Goal: Task Accomplishment & Management: Complete application form

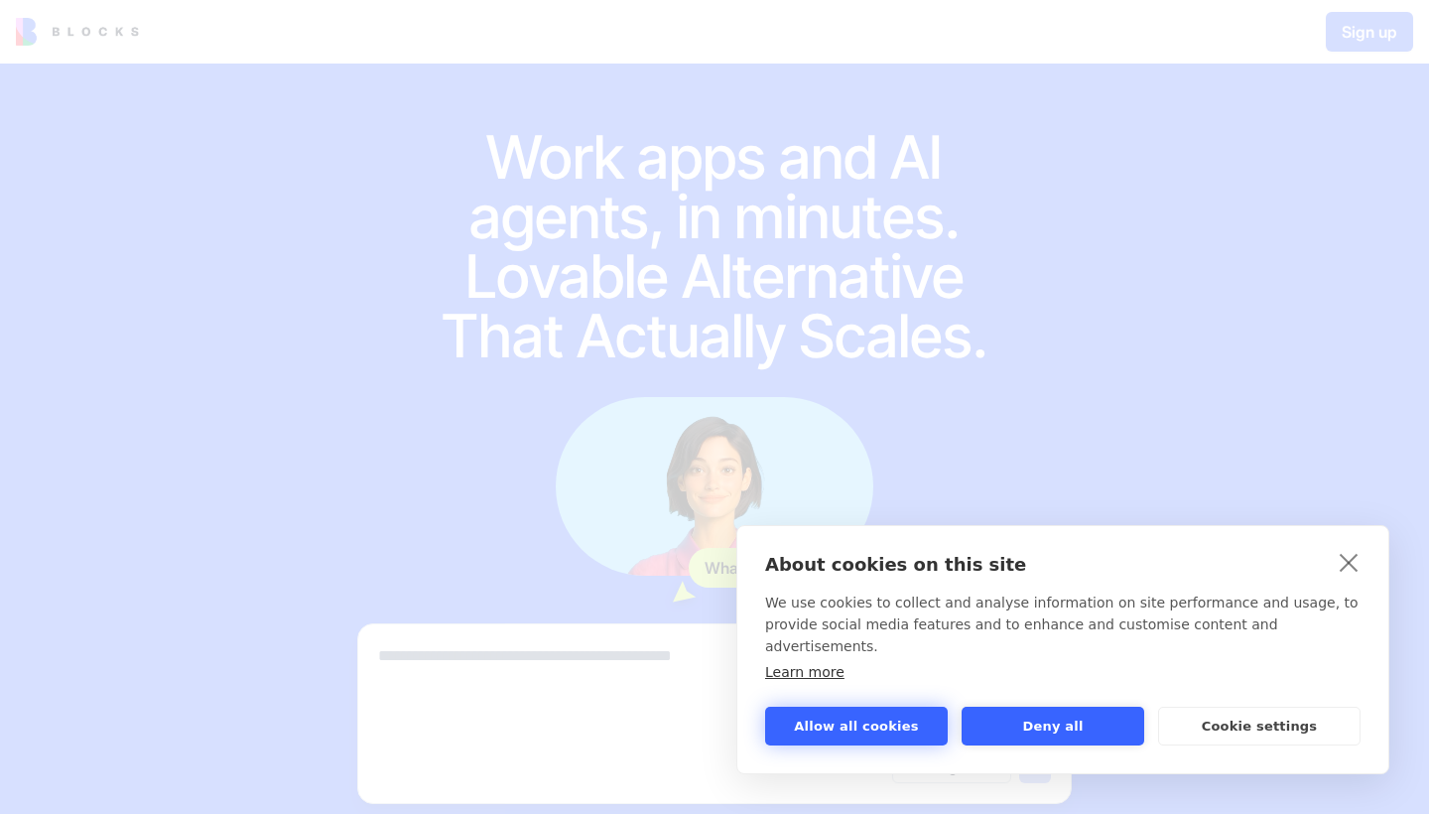
click at [904, 712] on button "Allow all cookies" at bounding box center [856, 725] width 183 height 39
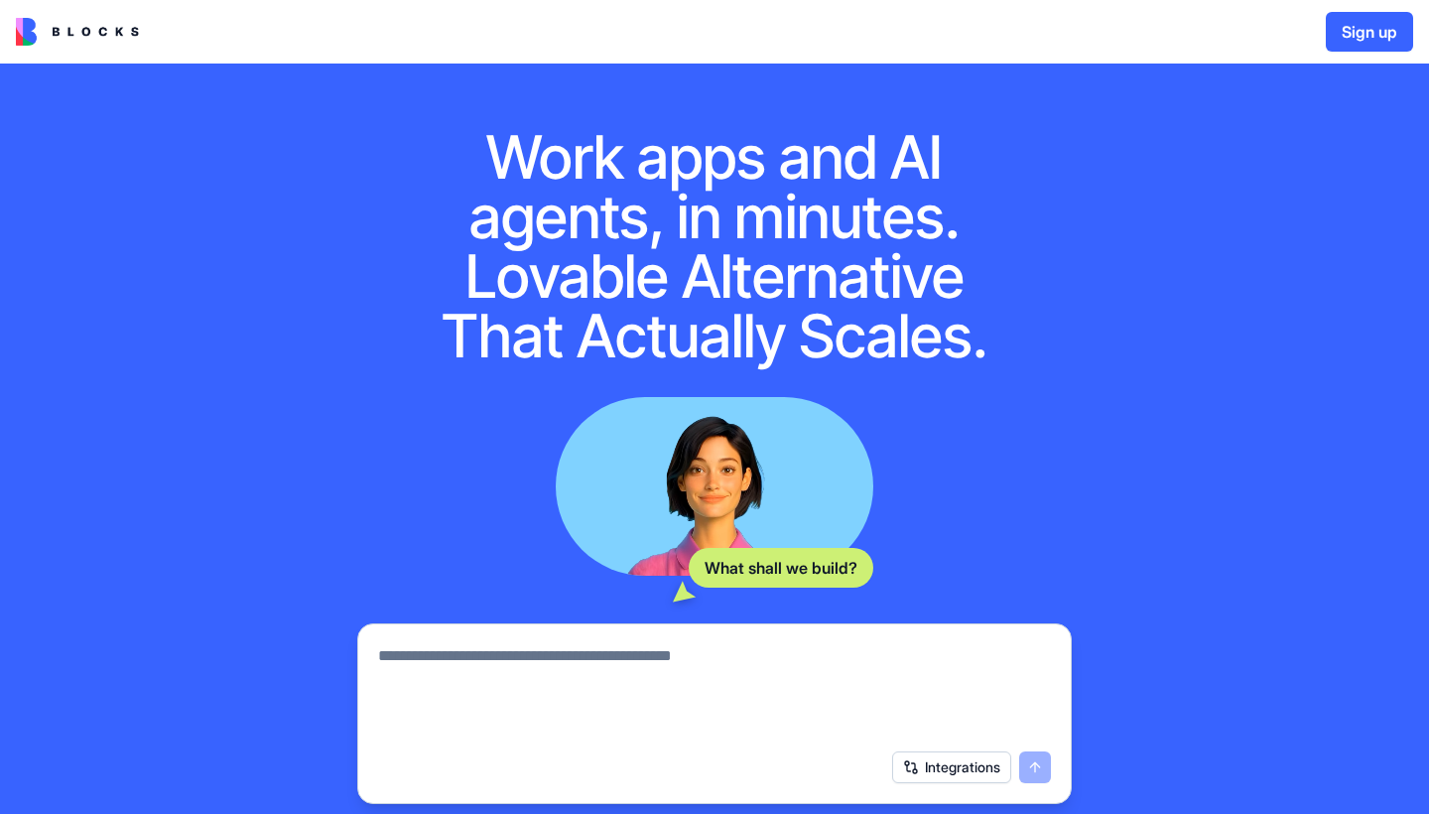
click at [785, 693] on textarea at bounding box center [714, 691] width 673 height 95
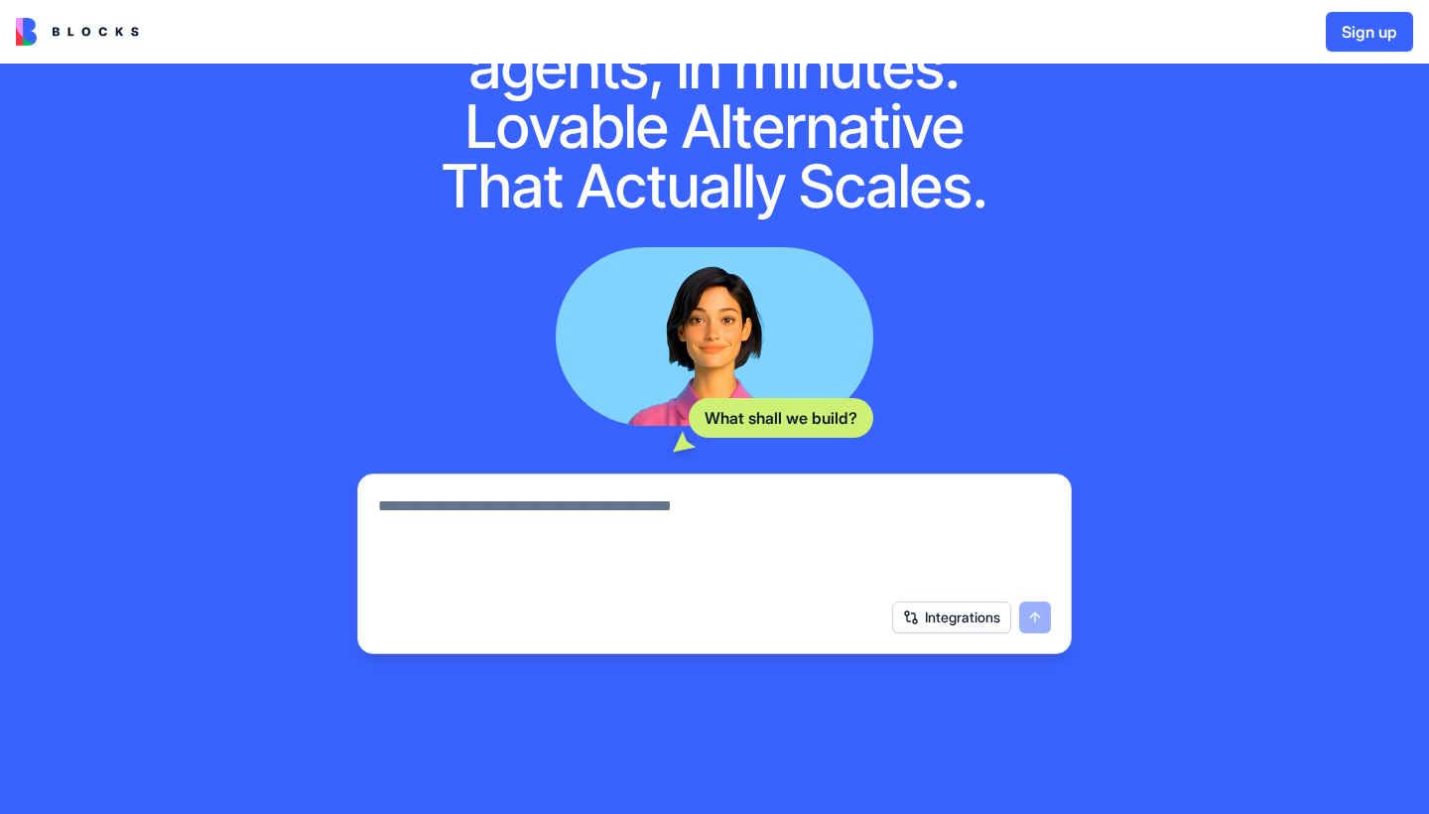
scroll to position [181, 0]
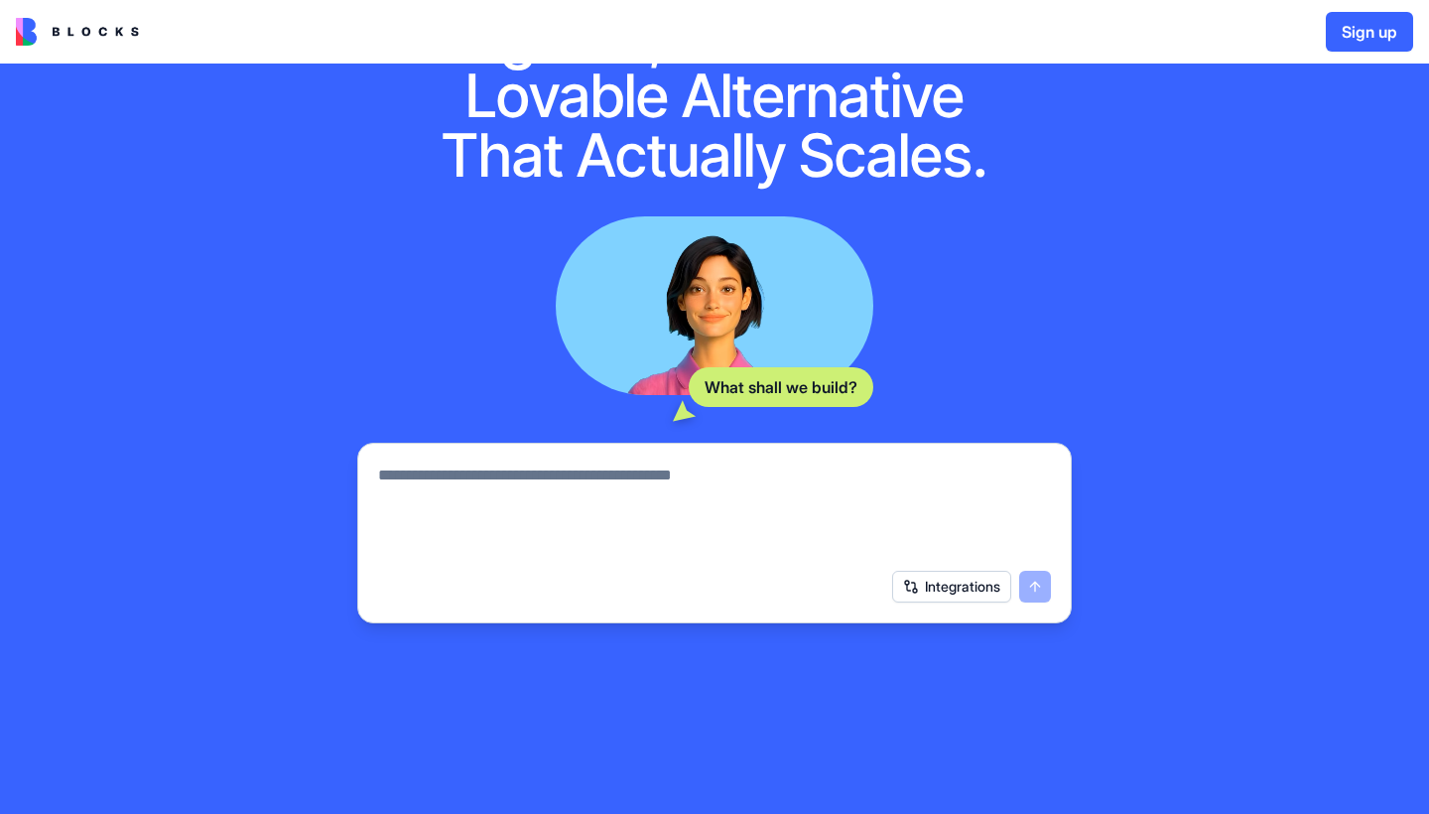
click at [806, 536] on textarea at bounding box center [714, 510] width 673 height 95
paste textarea "**********"
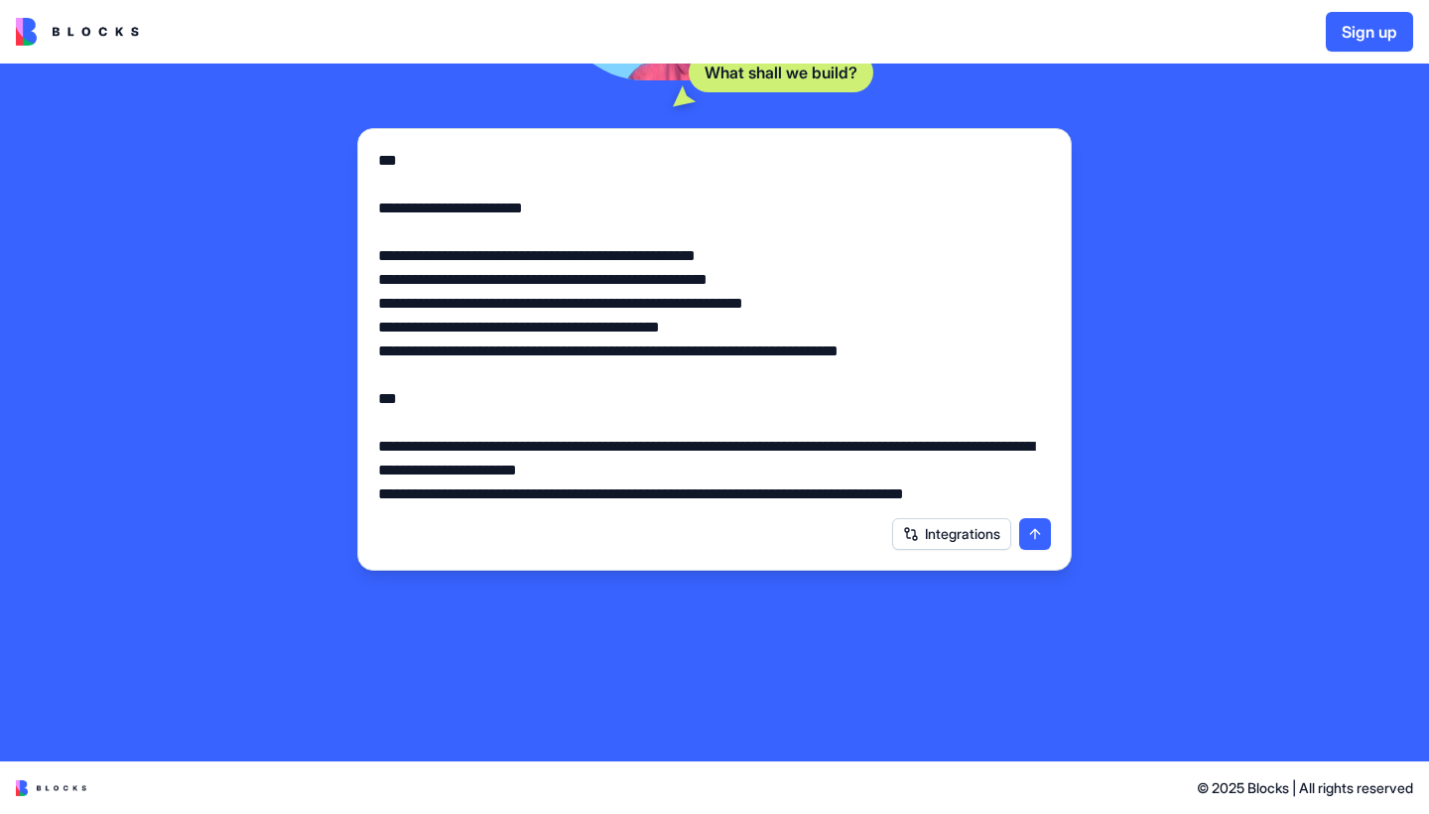
scroll to position [495, 0]
type textarea "**********"
click at [1038, 546] on button "submit" at bounding box center [1035, 534] width 32 height 32
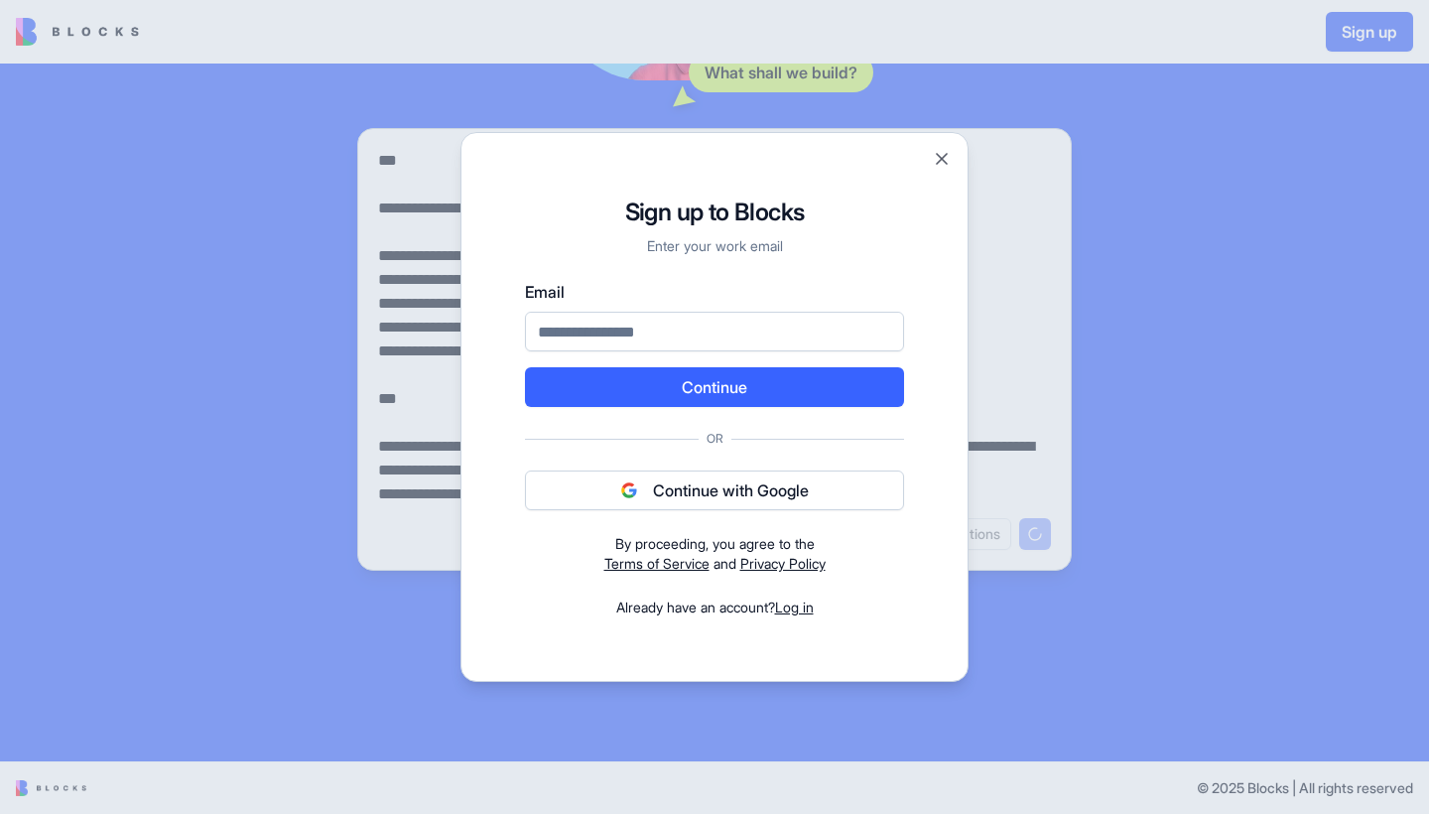
click at [688, 518] on div "Email Continue Or Continue with Google By proceeding, you agree to the Terms of…" at bounding box center [714, 448] width 379 height 337
click at [691, 502] on button "Continue with Google" at bounding box center [714, 490] width 379 height 40
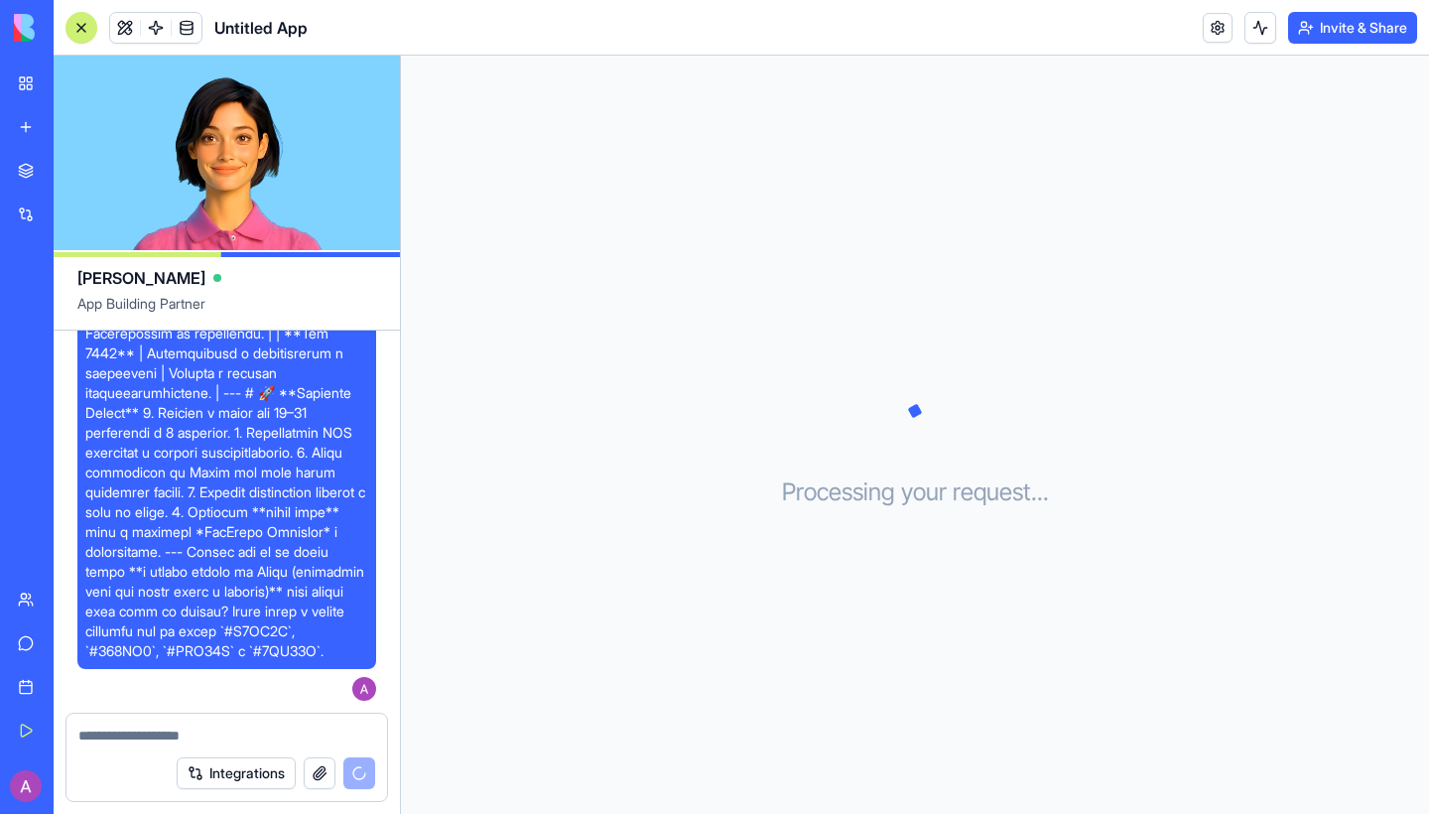
click at [228, 145] on video at bounding box center [227, 153] width 346 height 194
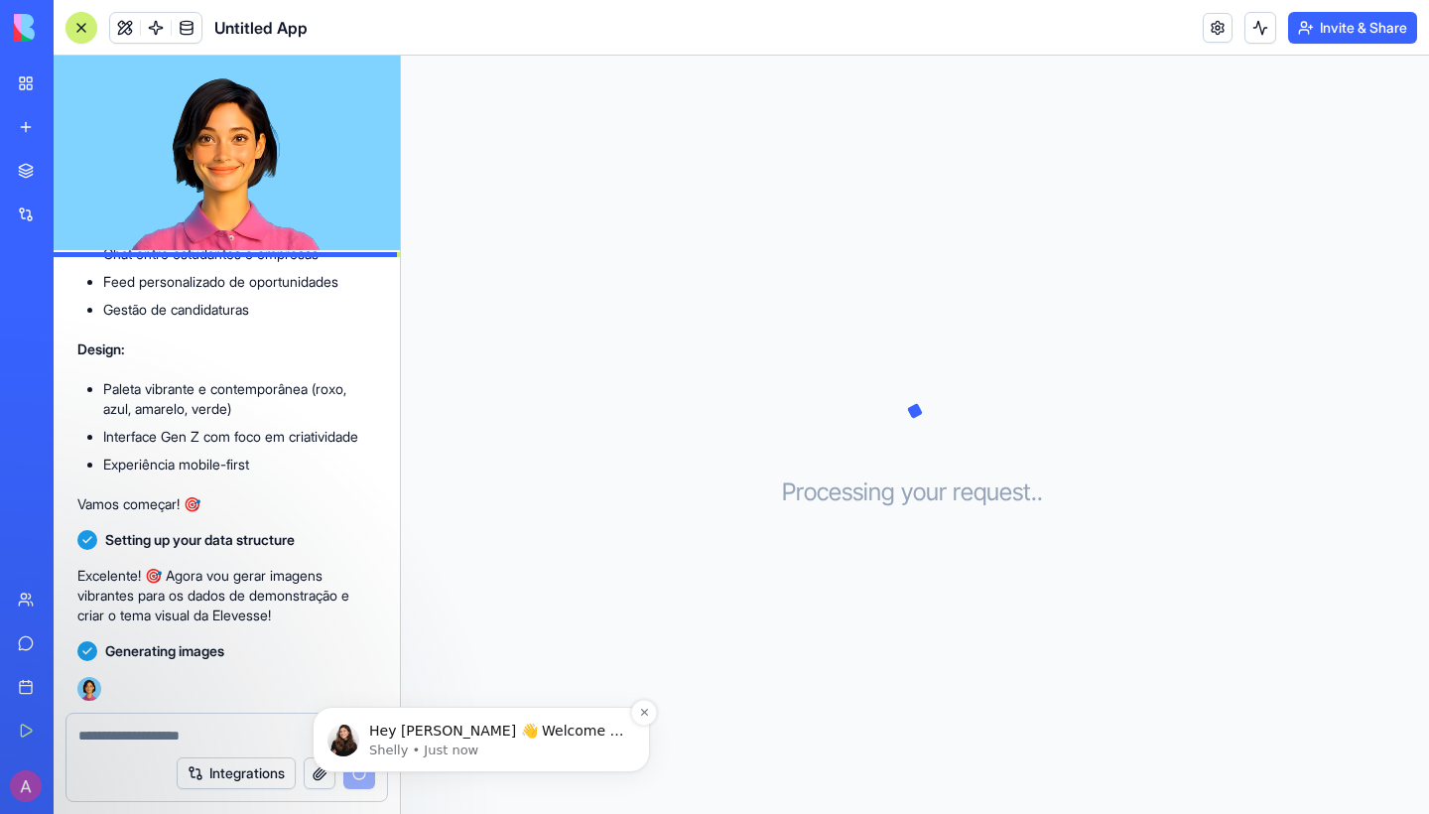
click at [479, 742] on p "Shelly • Just now" at bounding box center [497, 750] width 256 height 18
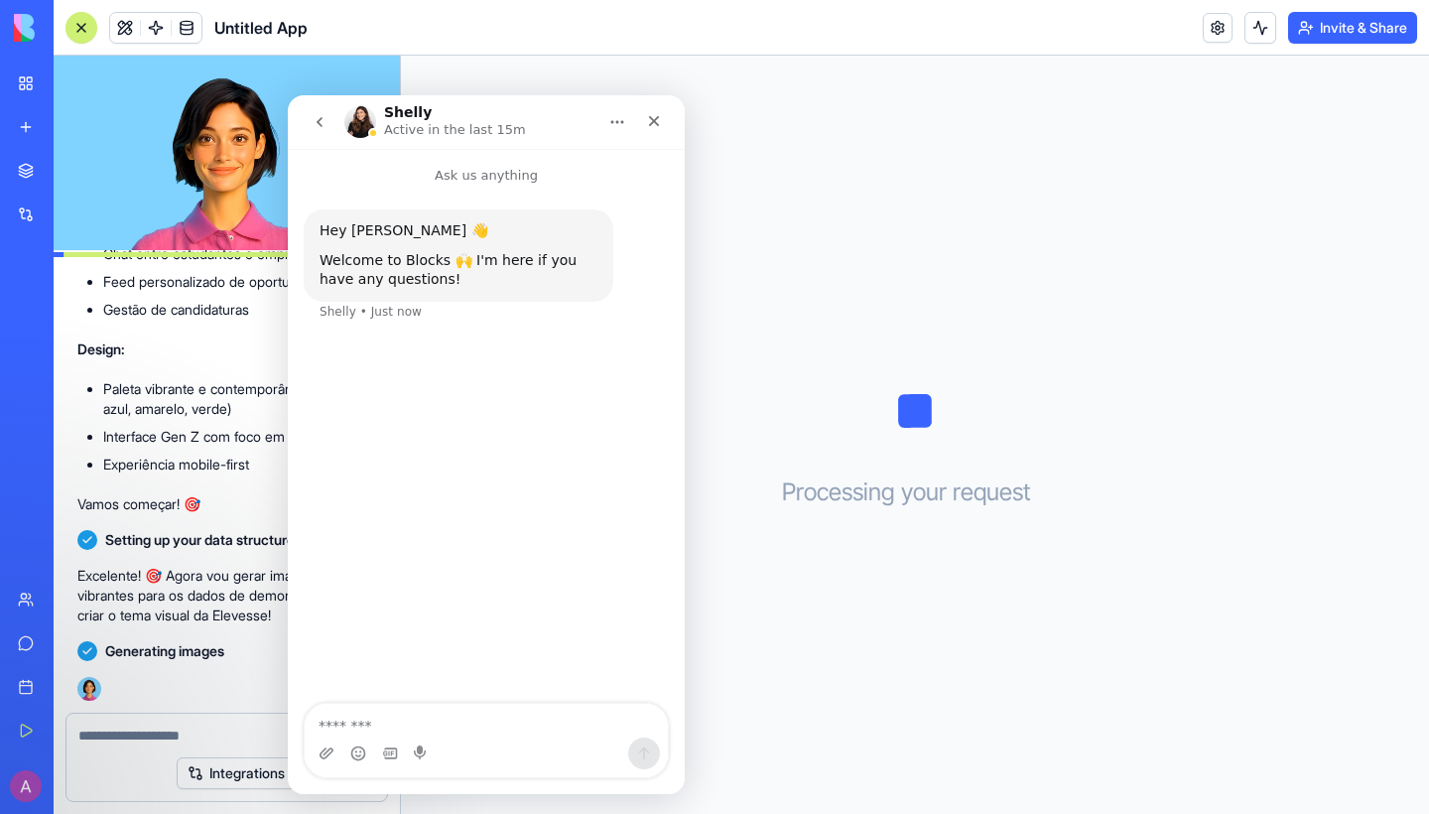
click at [364, 133] on img "Intercom messenger" at bounding box center [360, 122] width 32 height 32
click at [363, 118] on img "Intercom messenger" at bounding box center [360, 122] width 32 height 32
click at [398, 114] on h1 "Shelly" at bounding box center [408, 112] width 48 height 15
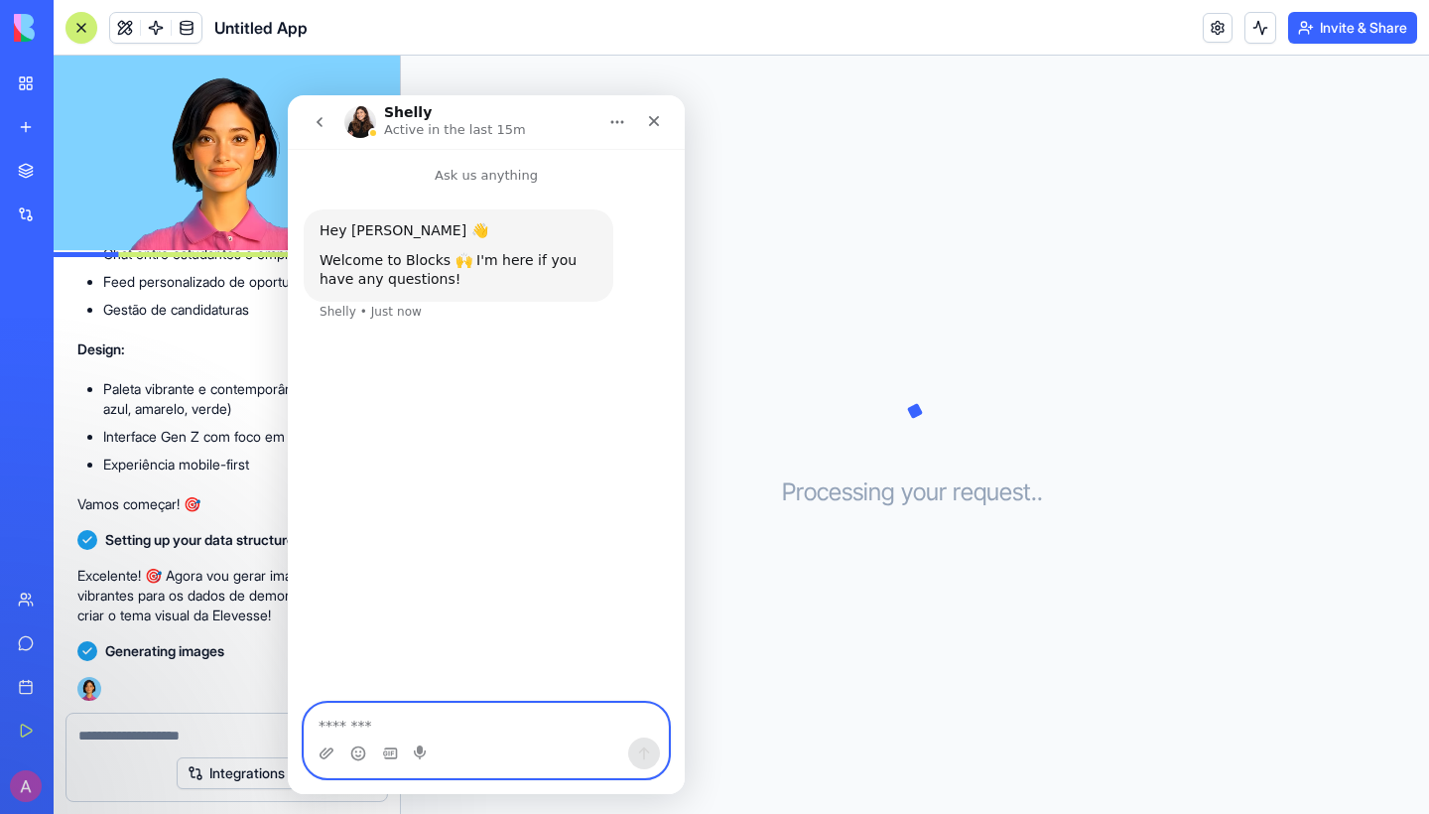
click at [410, 734] on textarea "Message…" at bounding box center [486, 720] width 363 height 34
type textarea "**"
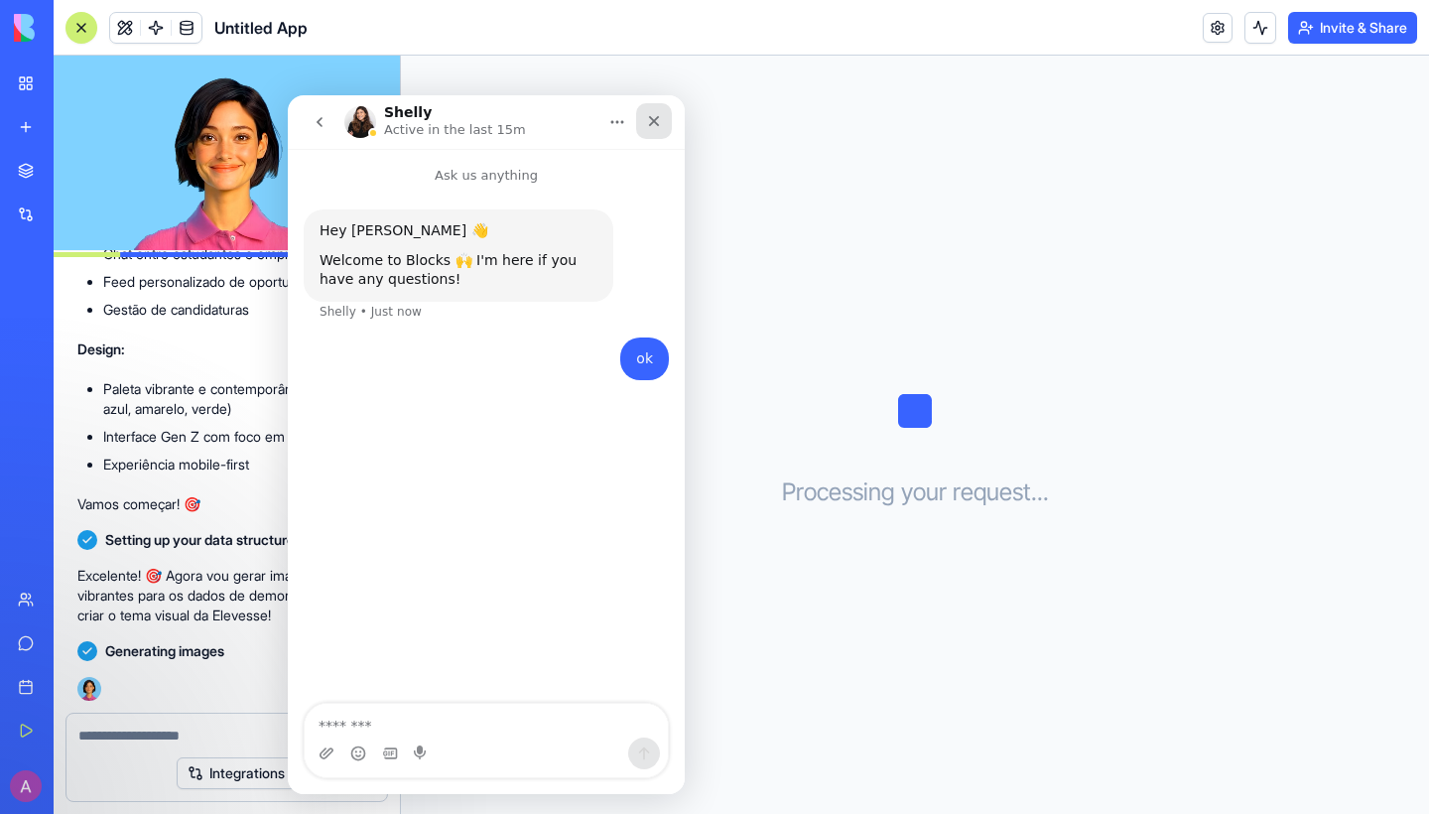
click at [639, 111] on div "Close" at bounding box center [654, 121] width 36 height 36
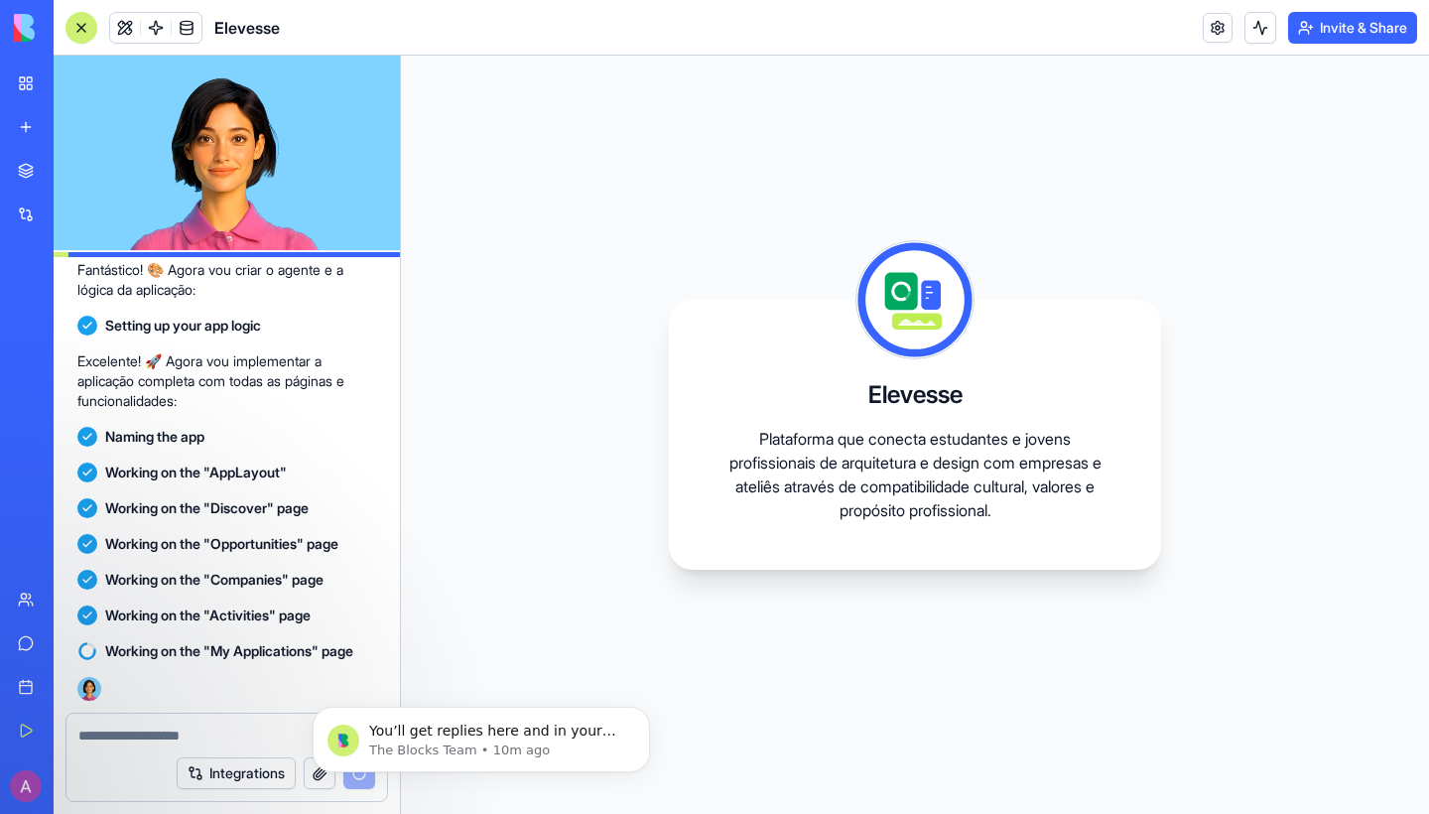
click at [598, 333] on div "Elevesse Plataforma que conecta estudantes e jovens profissionais de arquitetur…" at bounding box center [915, 435] width 1028 height 758
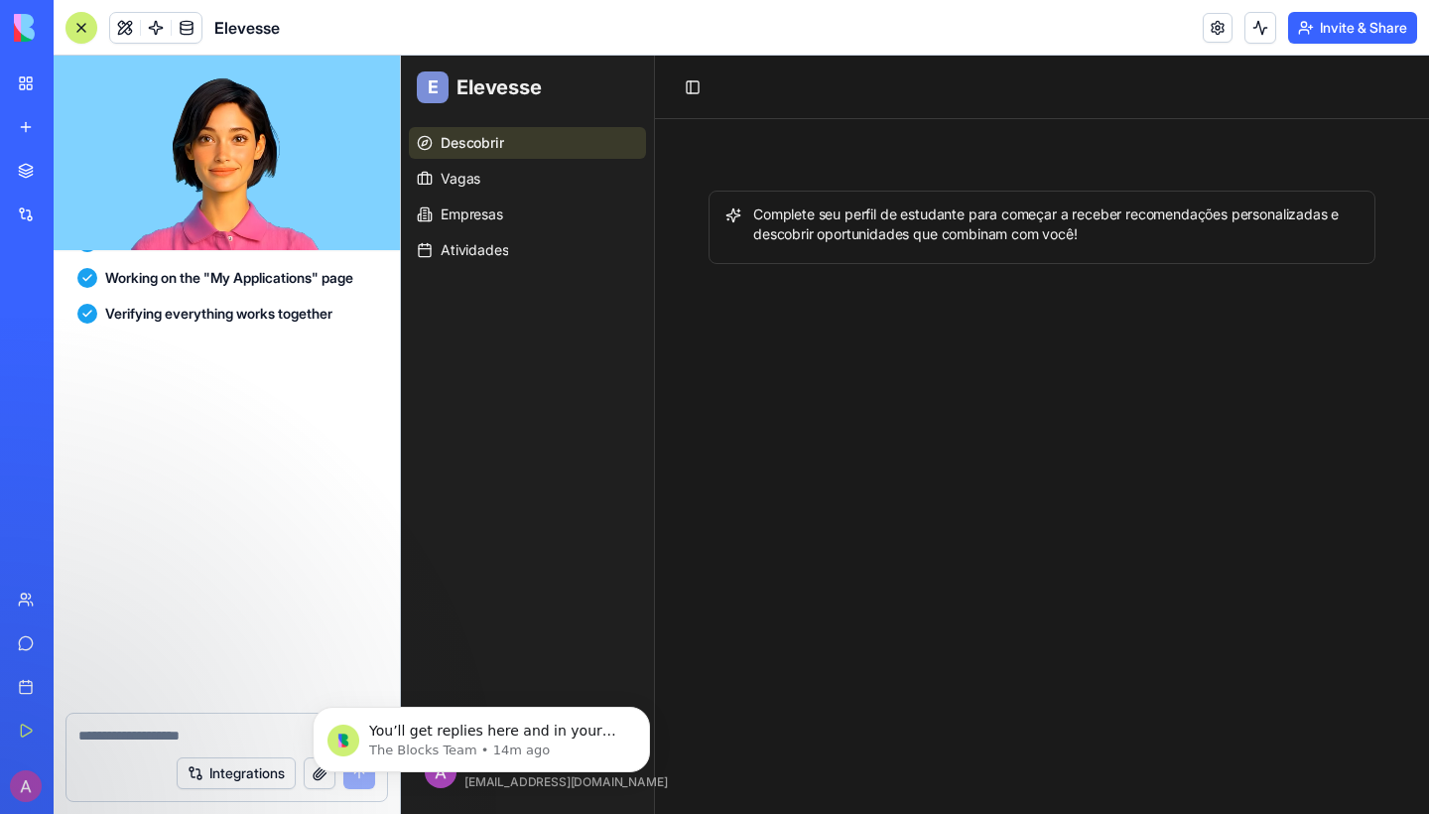
scroll to position [6859, 0]
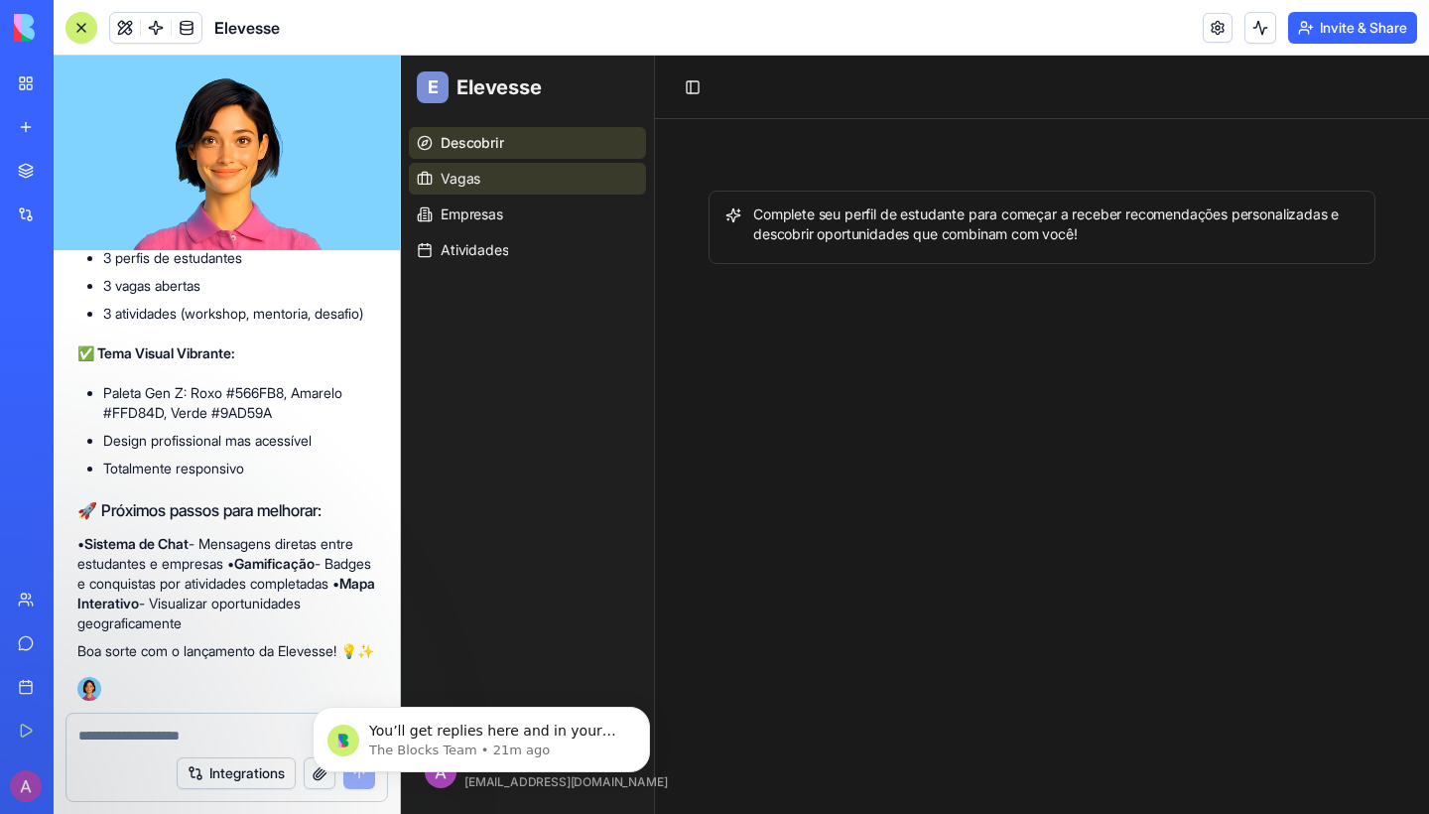
click at [424, 174] on icon at bounding box center [425, 179] width 16 height 16
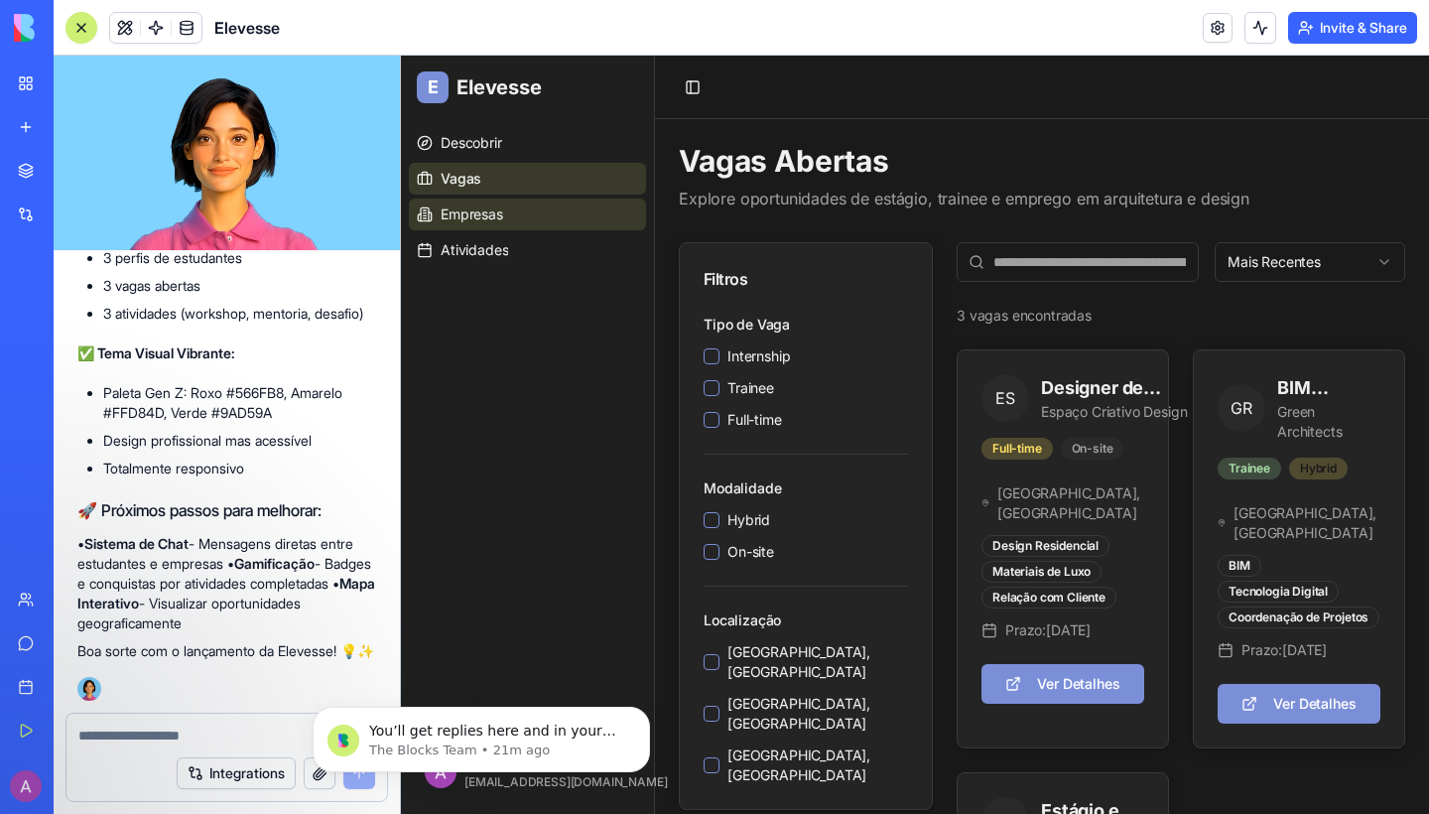
click at [470, 219] on span "Empresas" at bounding box center [471, 214] width 63 height 20
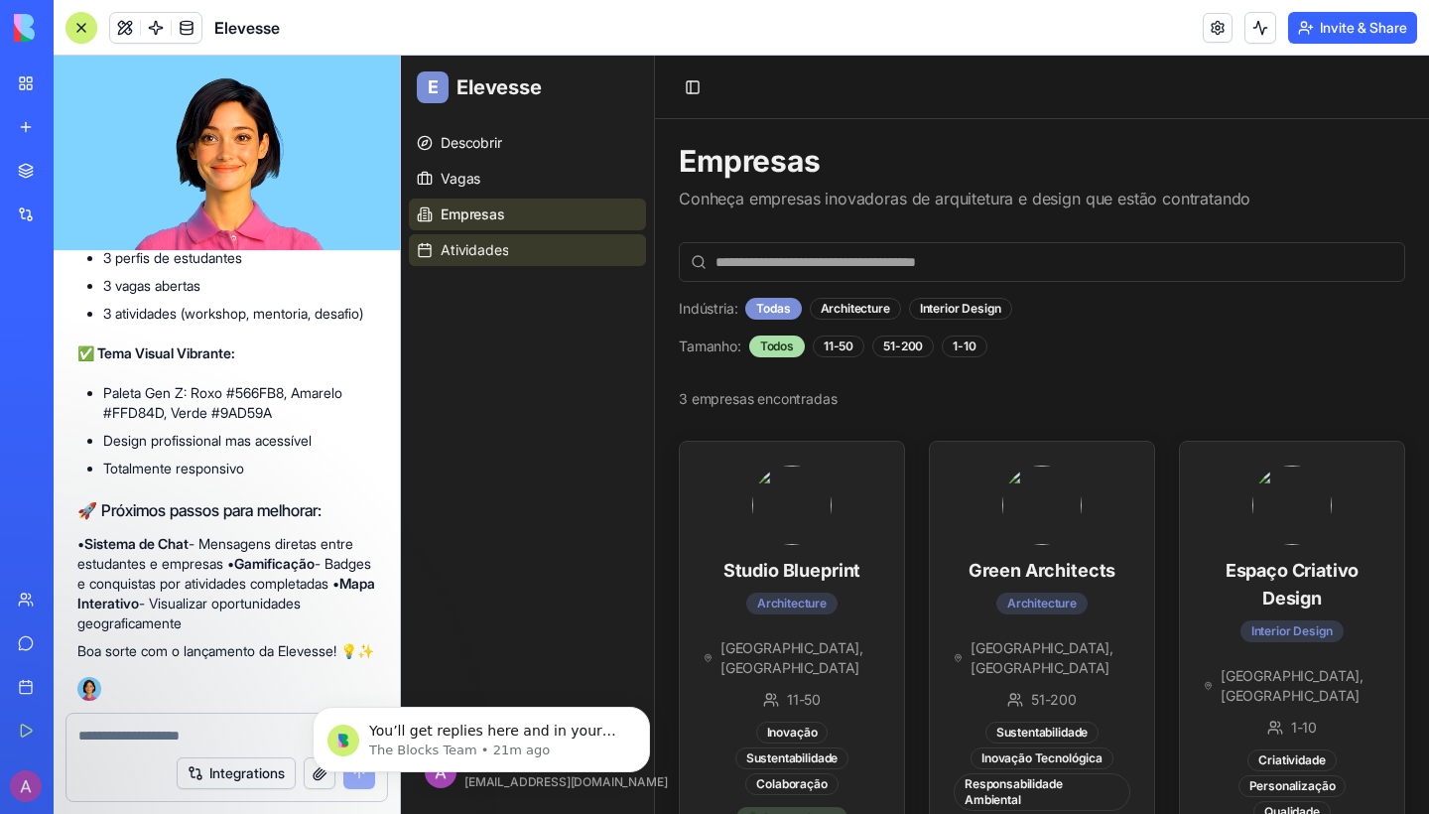
click at [497, 256] on span "Atividades" at bounding box center [473, 250] width 67 height 20
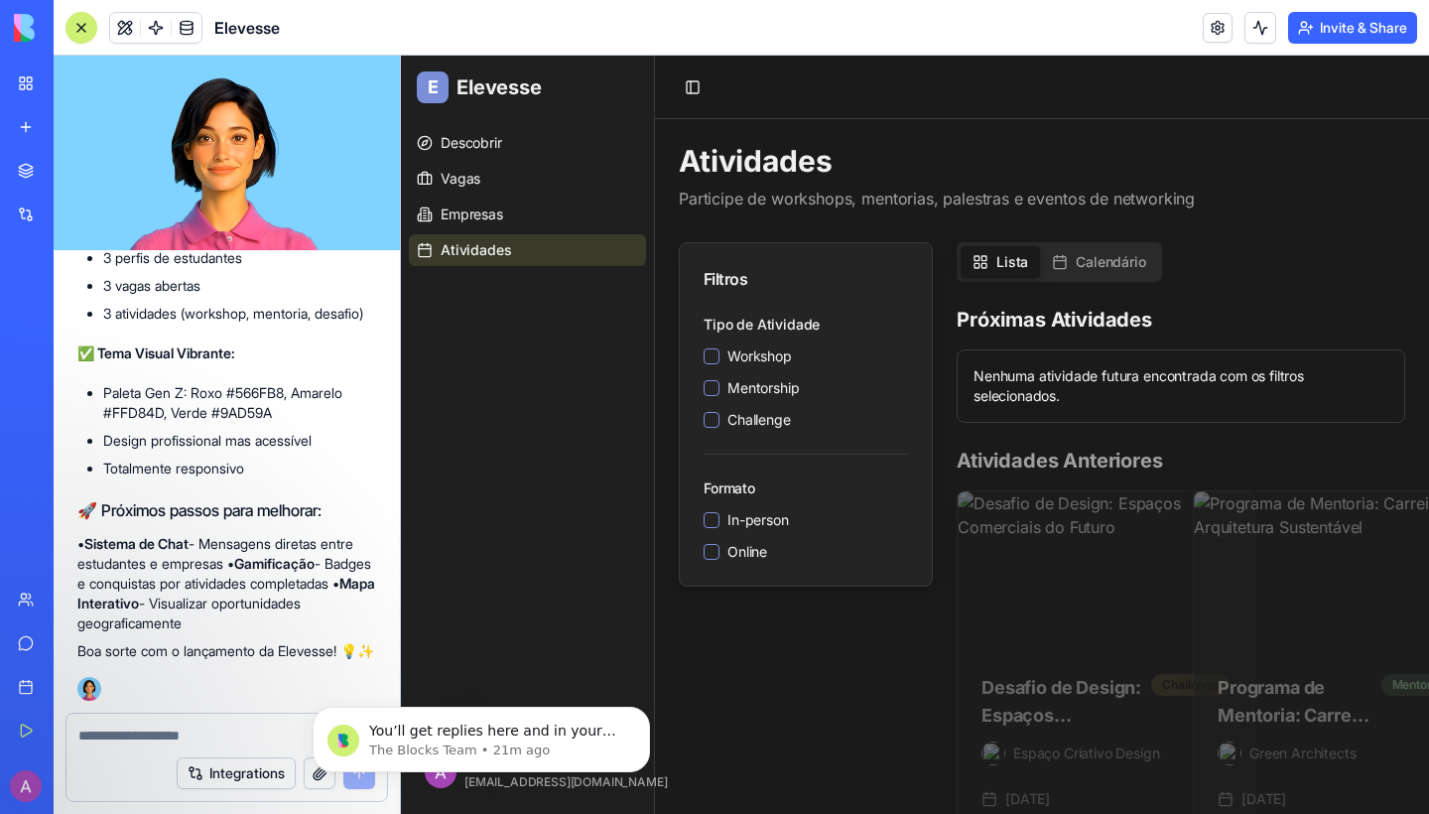
click at [215, 737] on textarea at bounding box center [226, 735] width 297 height 20
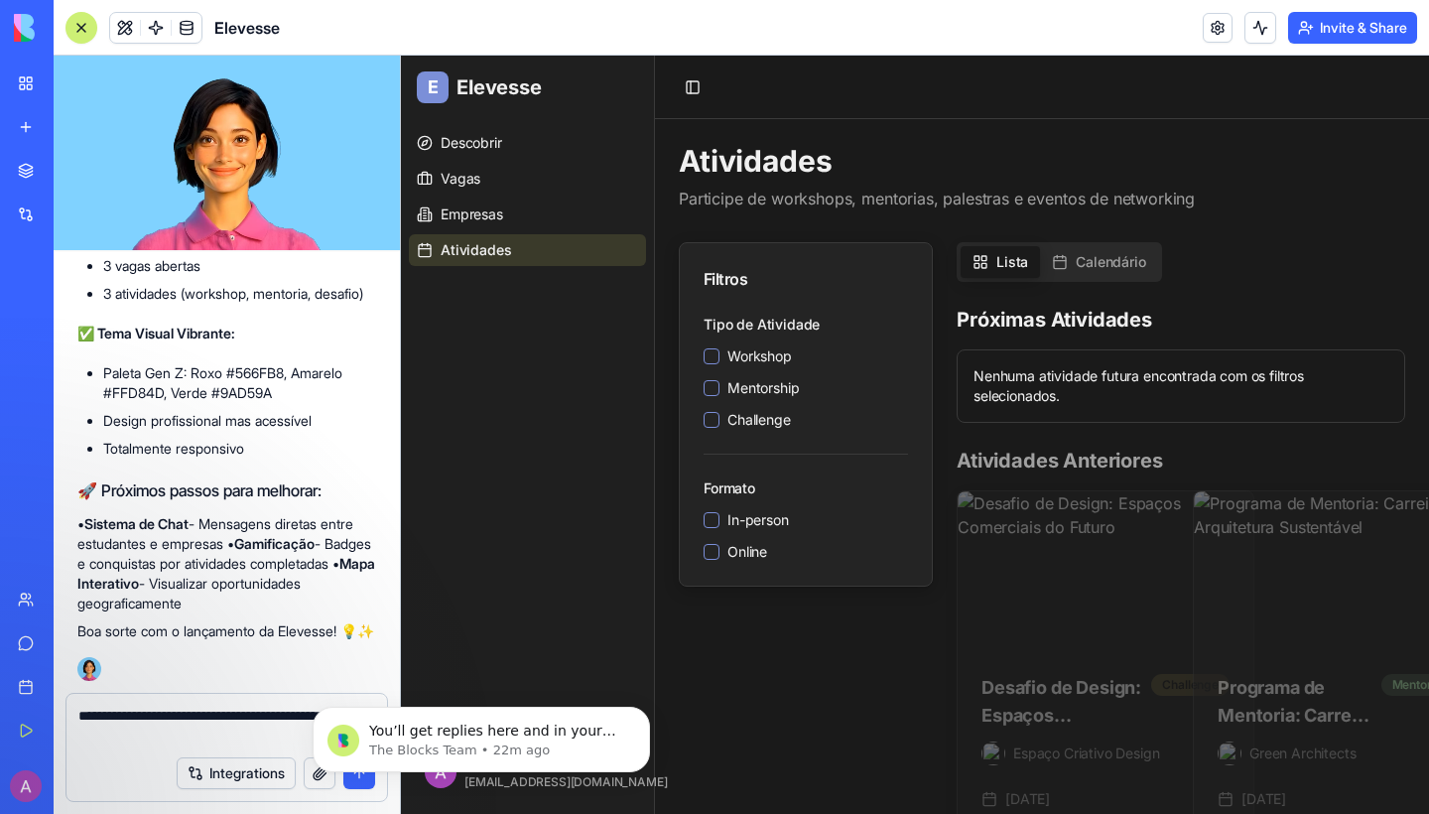
paste textarea "*******"
click at [153, 733] on textarea "**********" at bounding box center [226, 725] width 297 height 40
type textarea "**********"
click at [361, 778] on body "You’ll get replies here and in your email: ✉️ [EMAIL_ADDRESS][DOMAIN_NAME] Our …" at bounding box center [481, 734] width 381 height 123
click at [354, 783] on body "You’ll get replies here and in your email: ✉️ [EMAIL_ADDRESS][DOMAIN_NAME] Our …" at bounding box center [481, 734] width 381 height 123
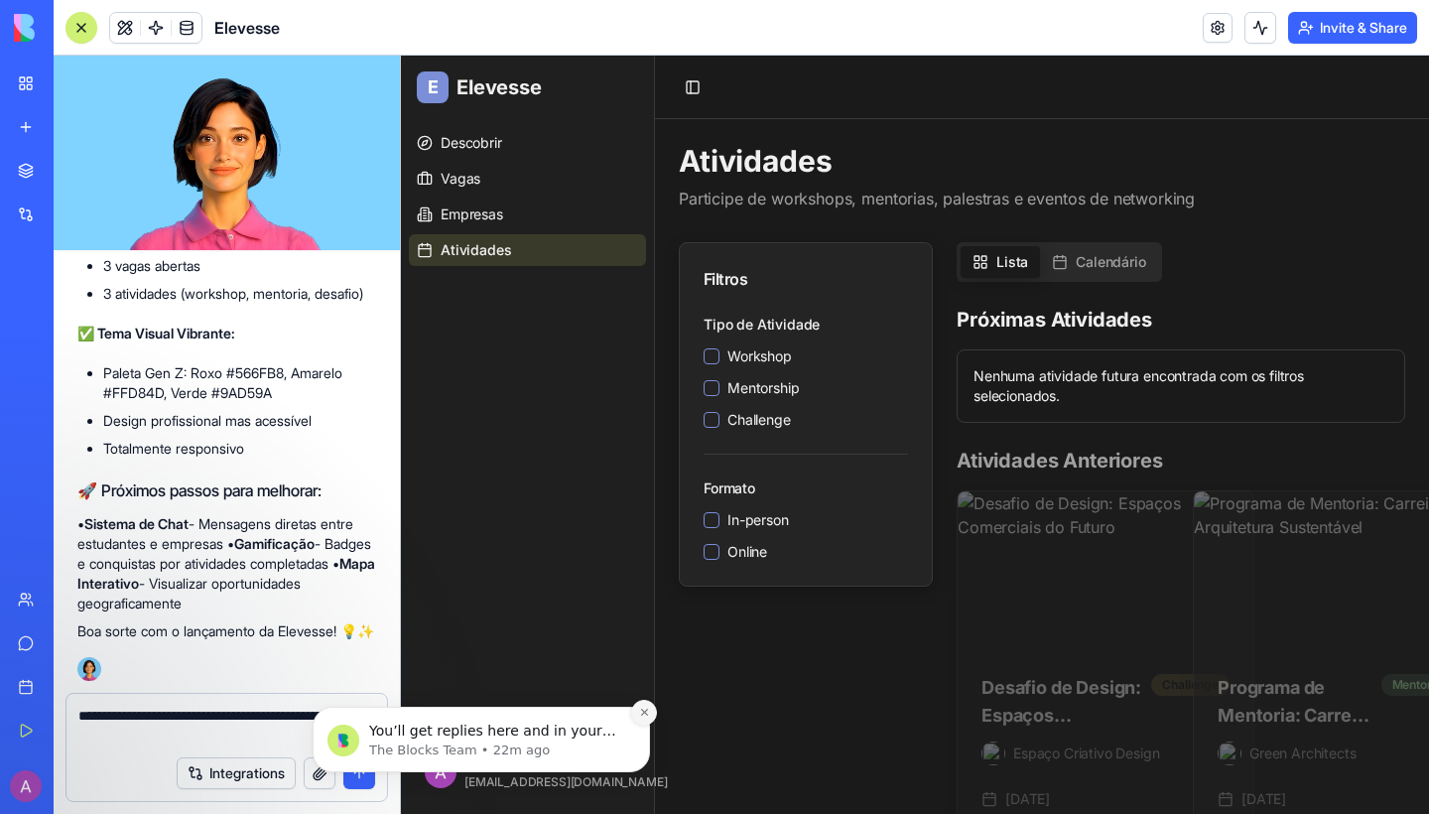
click at [642, 711] on icon "Dismiss notification" at bounding box center [643, 711] width 7 height 7
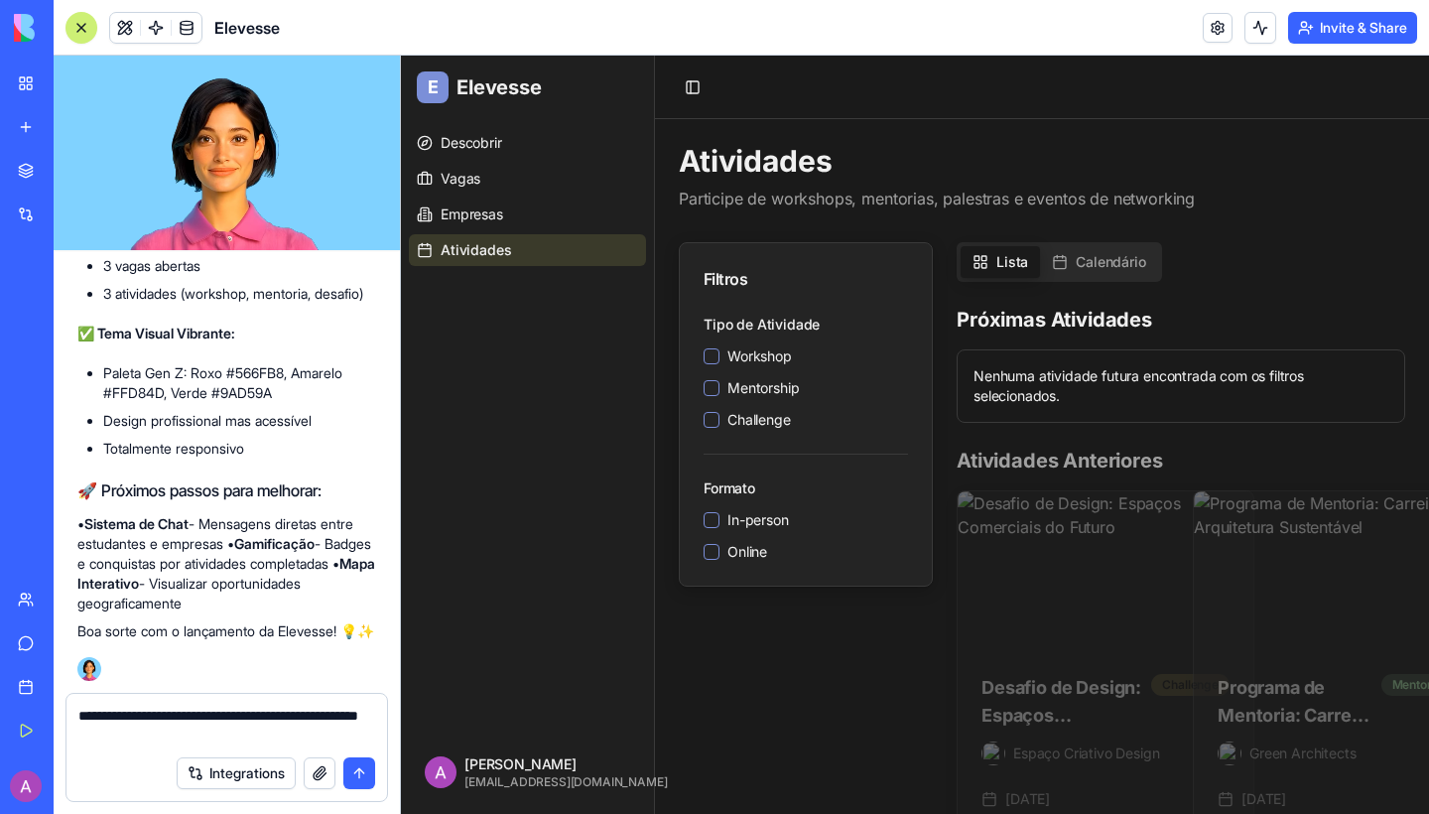
click at [366, 782] on button "submit" at bounding box center [359, 773] width 32 height 32
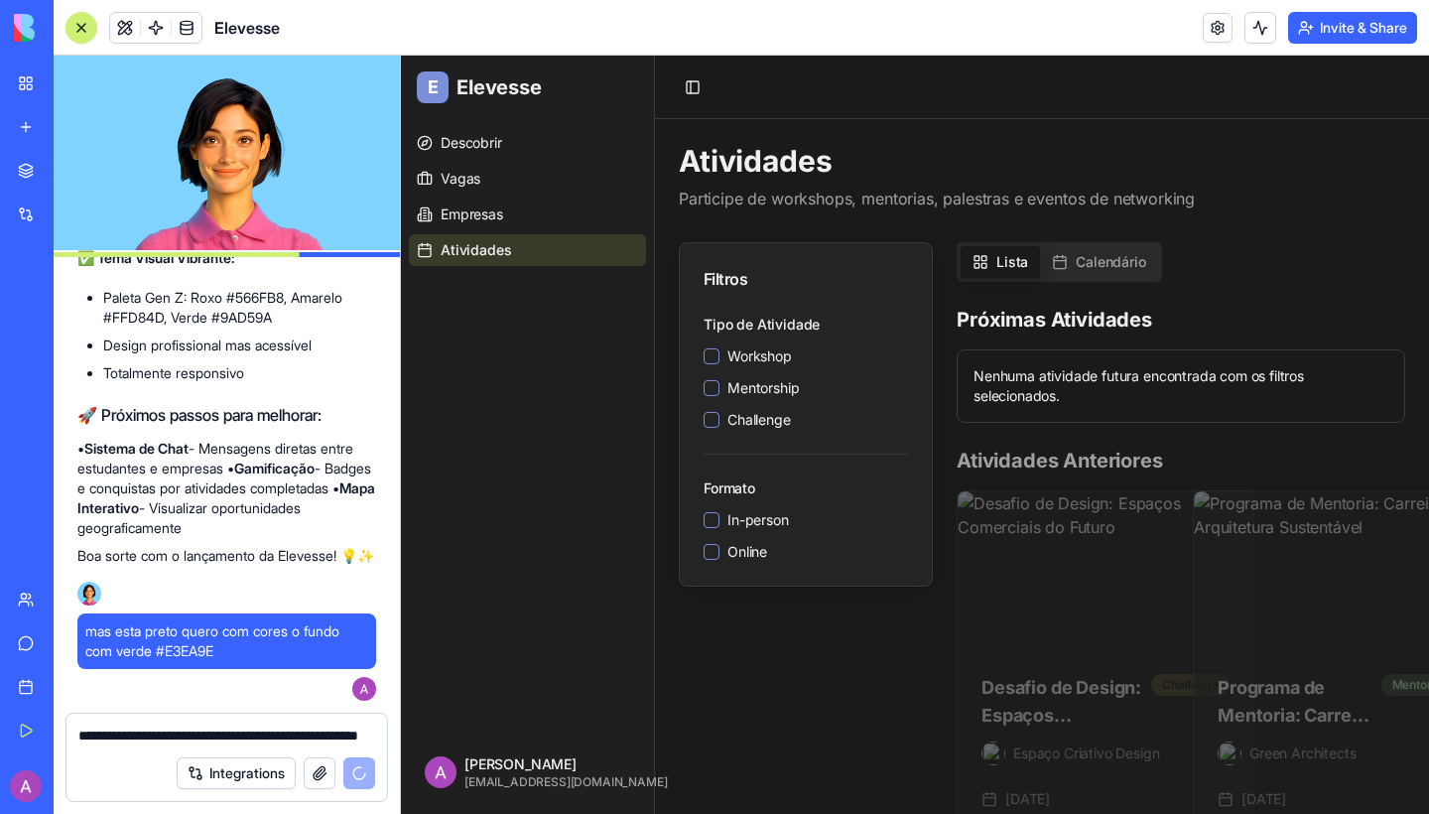
click at [434, 82] on span "E" at bounding box center [433, 87] width 11 height 28
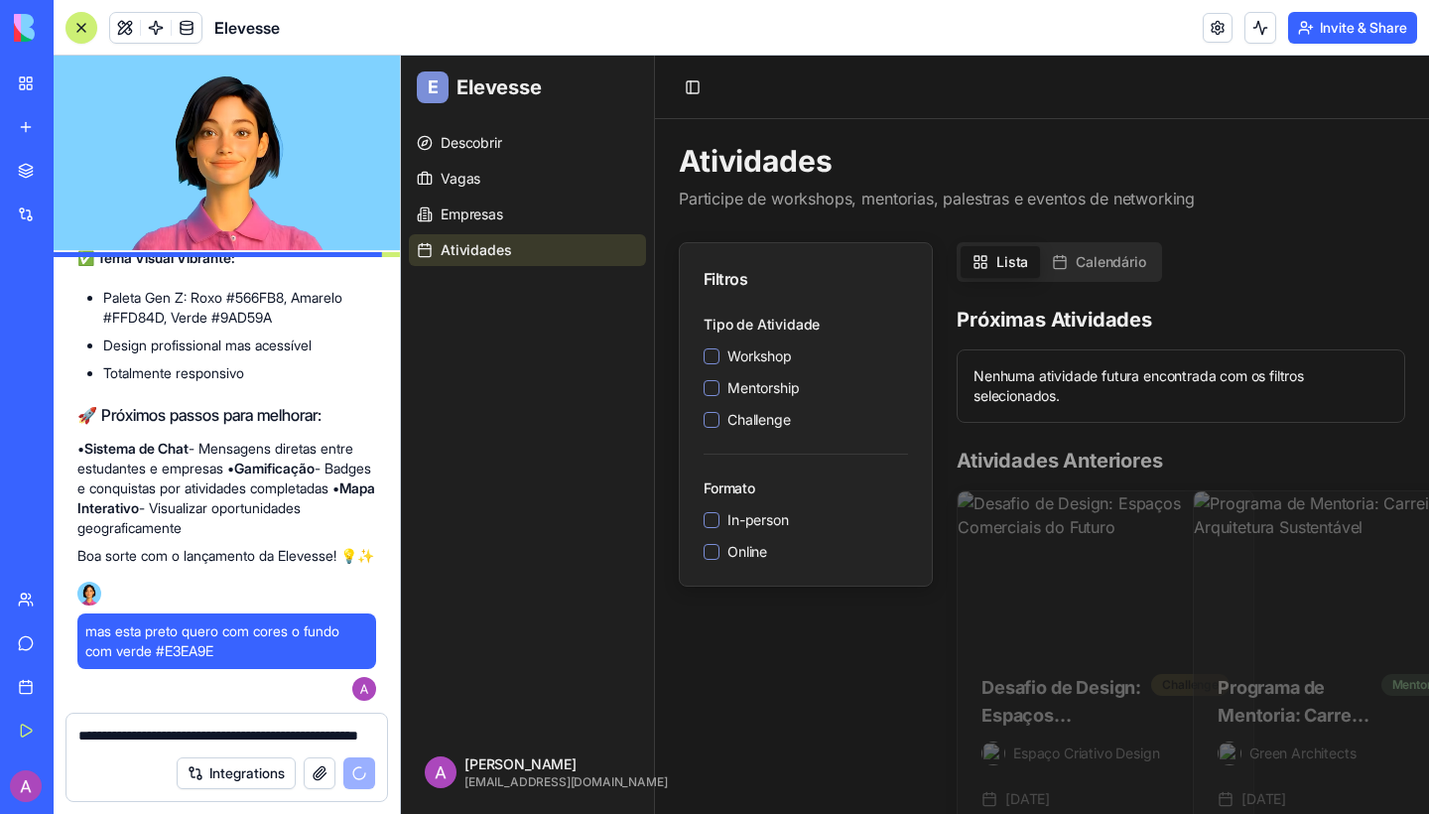
click at [475, 85] on span "Elevesse" at bounding box center [498, 87] width 85 height 28
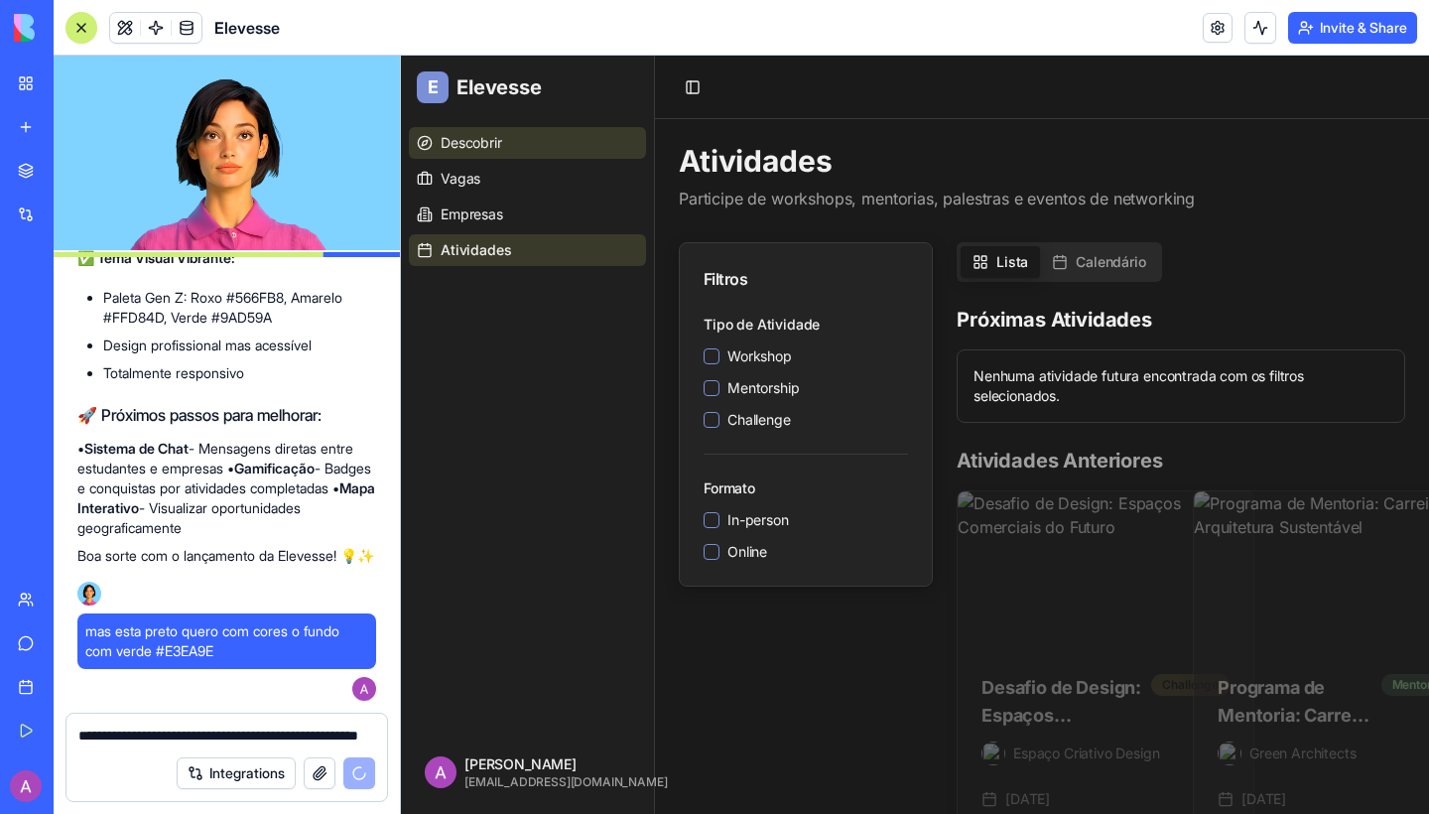
click at [450, 158] on link "Descobrir" at bounding box center [527, 143] width 237 height 32
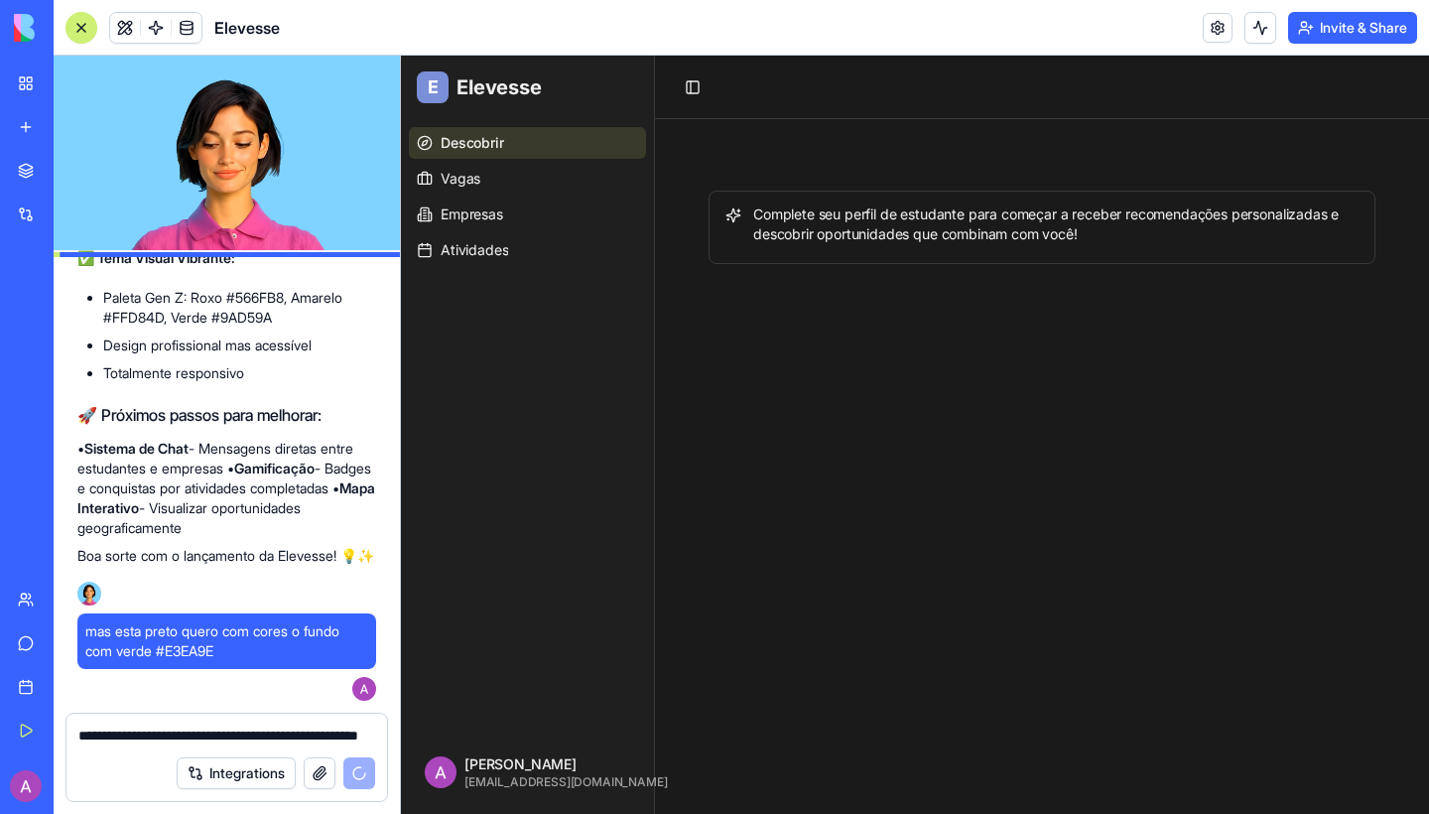
click at [881, 213] on div "Complete seu perfil de estudante para começar a receber recomendações personali…" at bounding box center [1041, 224] width 633 height 40
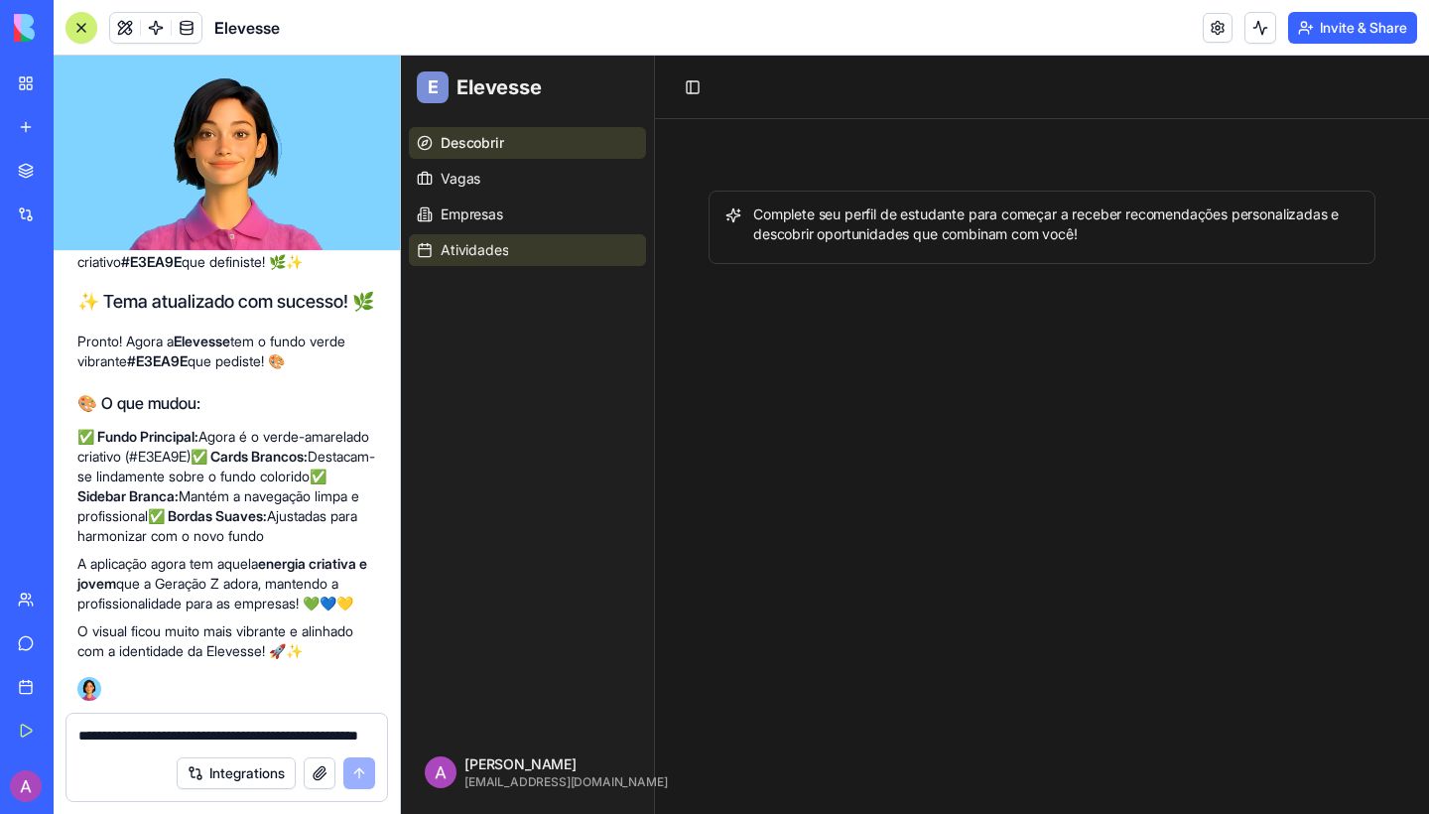
scroll to position [7550, 0]
click at [497, 157] on link "Descobrir" at bounding box center [527, 143] width 237 height 32
click at [497, 179] on link "Vagas" at bounding box center [527, 179] width 237 height 32
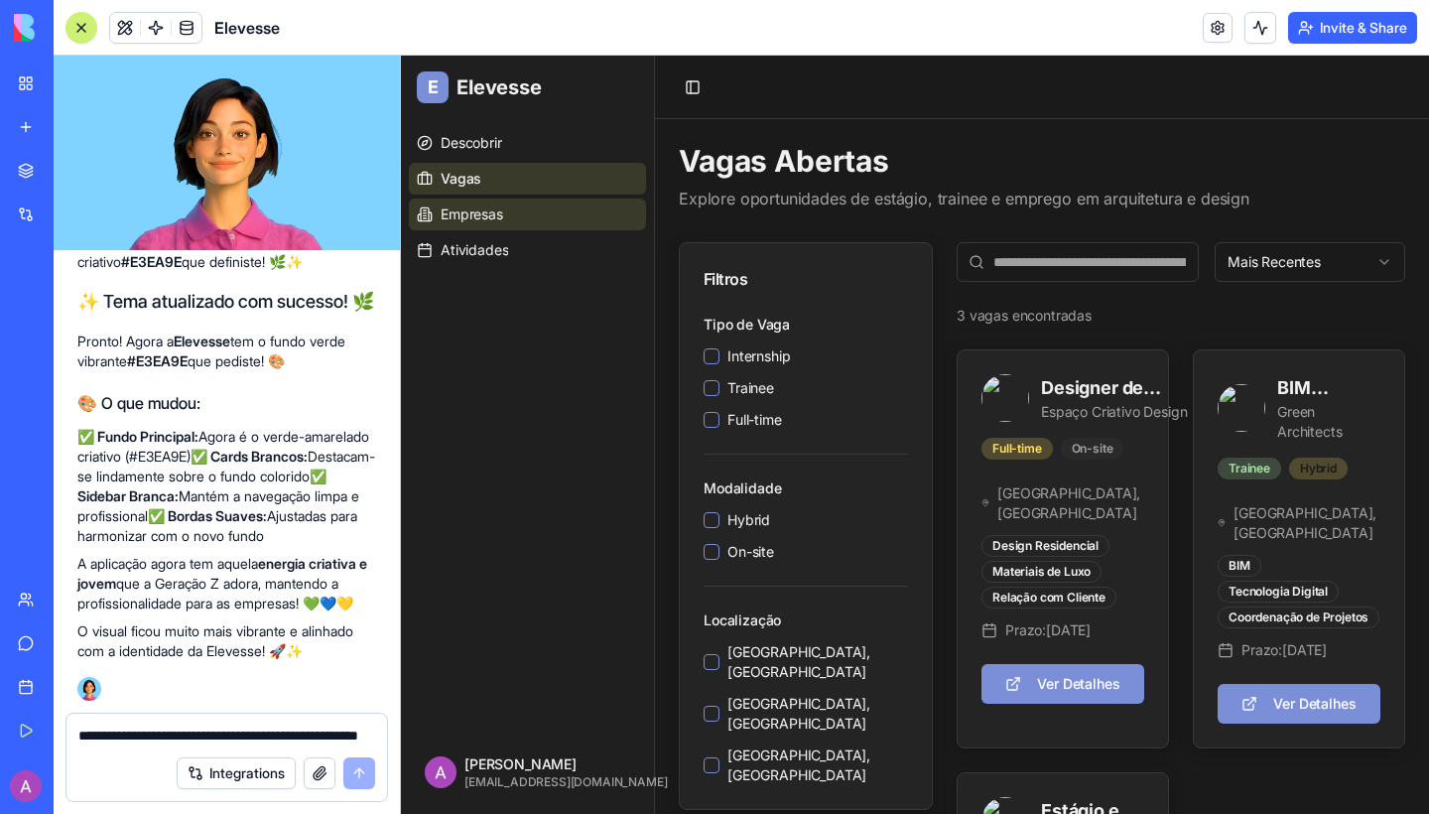
click at [499, 217] on span "Empresas" at bounding box center [471, 214] width 63 height 20
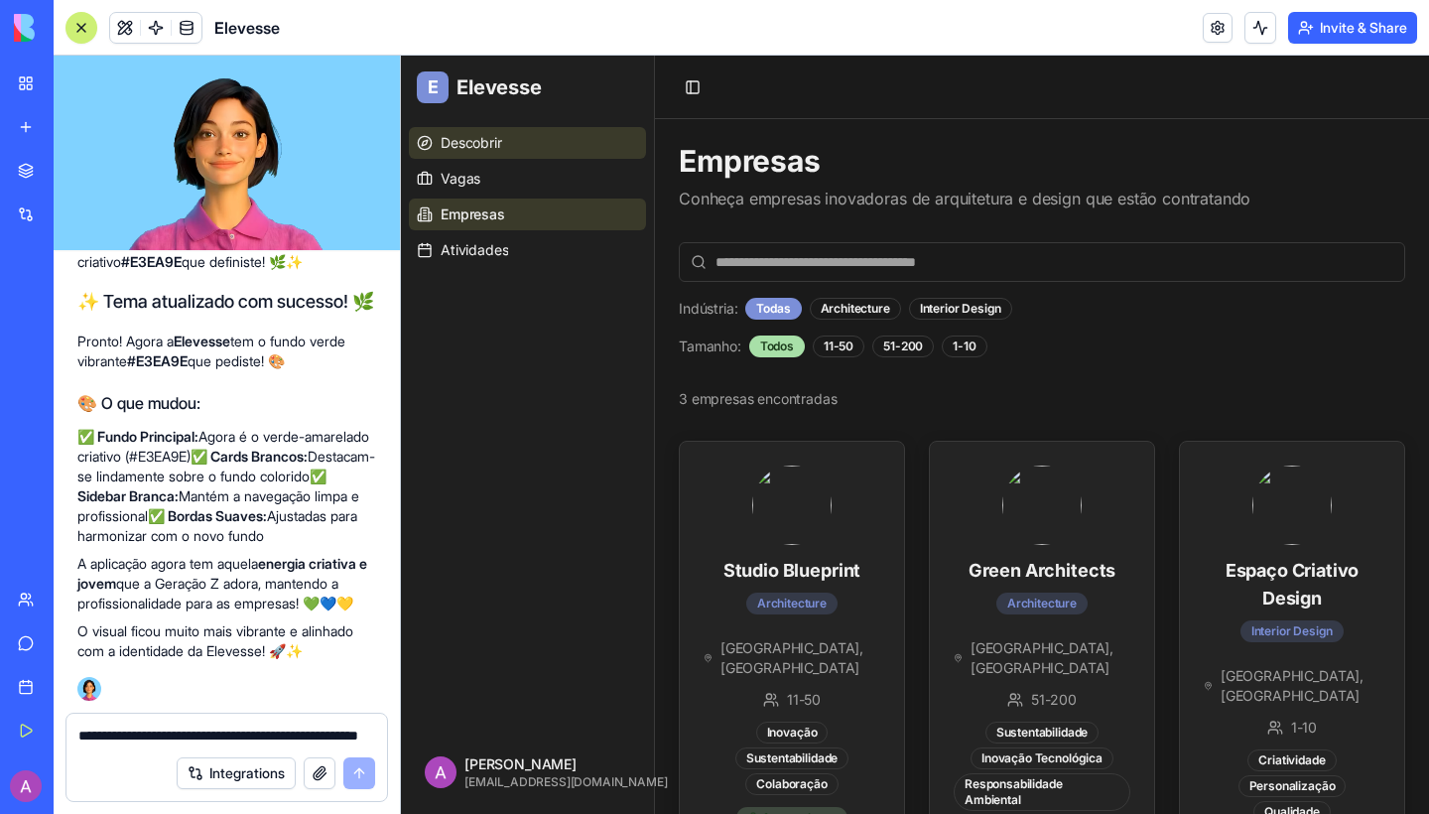
click at [478, 128] on link "Descobrir" at bounding box center [527, 143] width 237 height 32
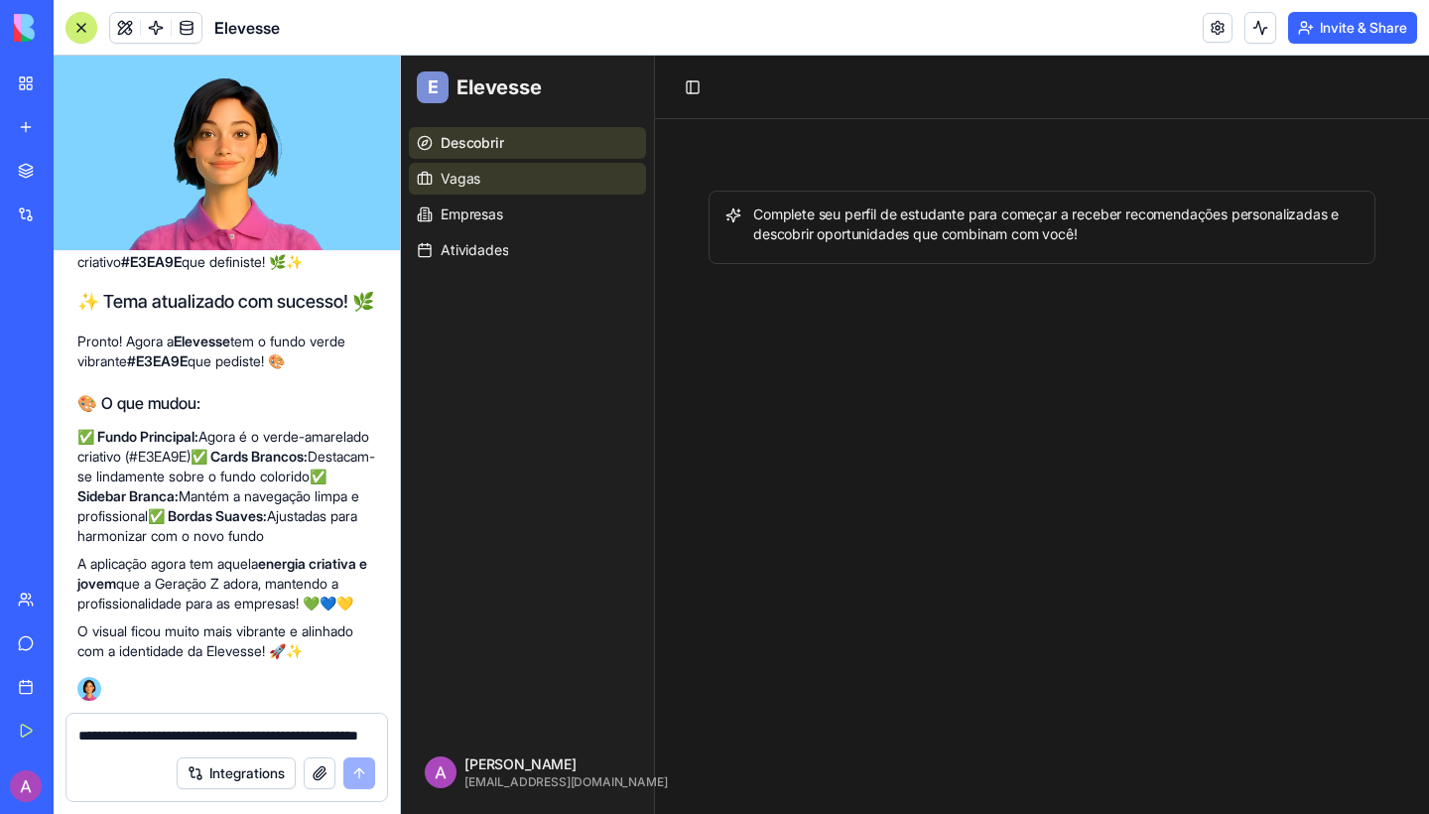
click at [458, 181] on span "Vagas" at bounding box center [460, 179] width 40 height 20
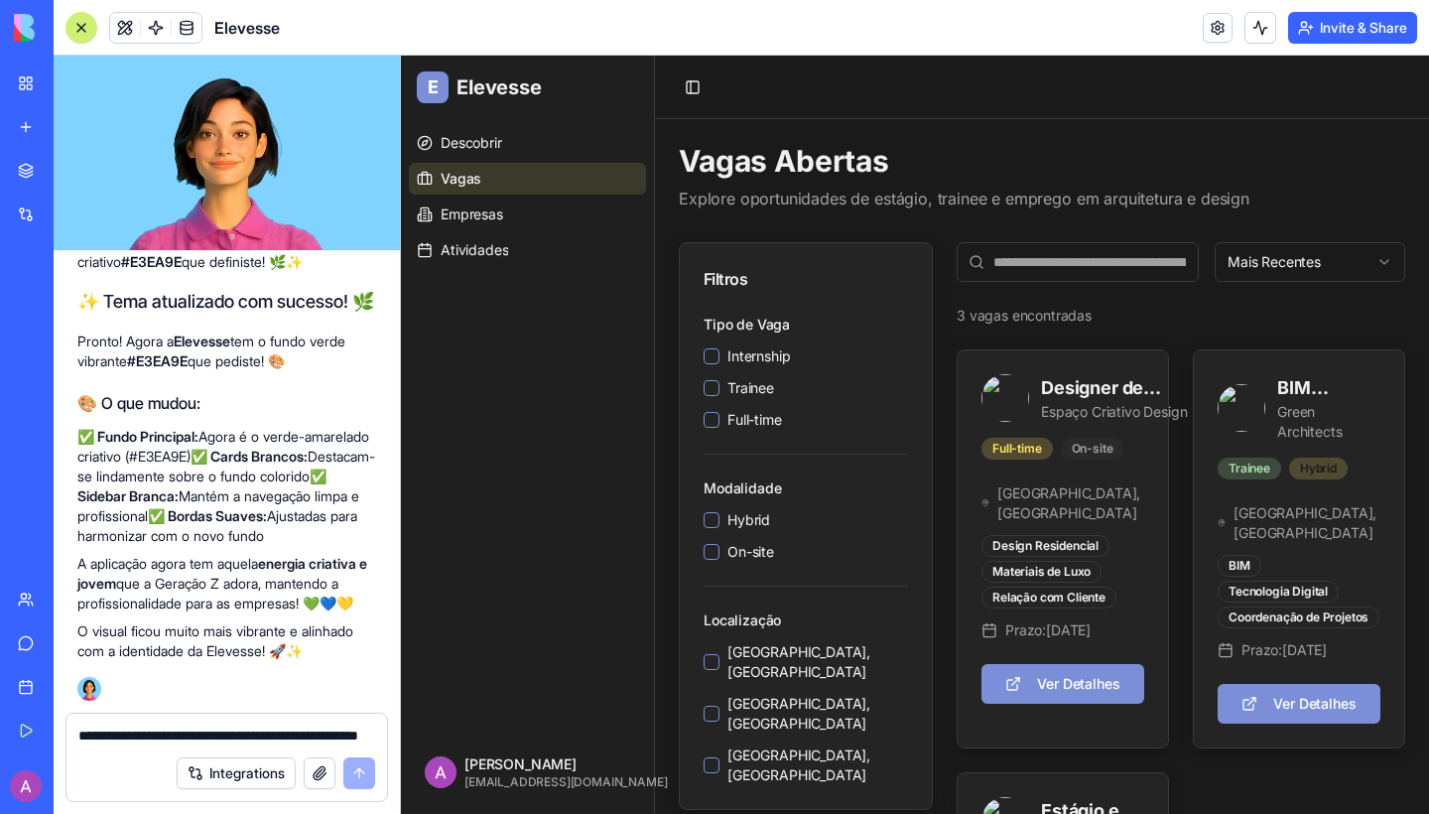
click at [425, 86] on div "E" at bounding box center [433, 87] width 32 height 32
click at [491, 88] on span "Elevesse" at bounding box center [498, 87] width 85 height 28
click at [285, 717] on div "**********" at bounding box center [226, 729] width 320 height 32
click at [213, 734] on textarea "**********" at bounding box center [226, 735] width 297 height 20
paste textarea "**********"
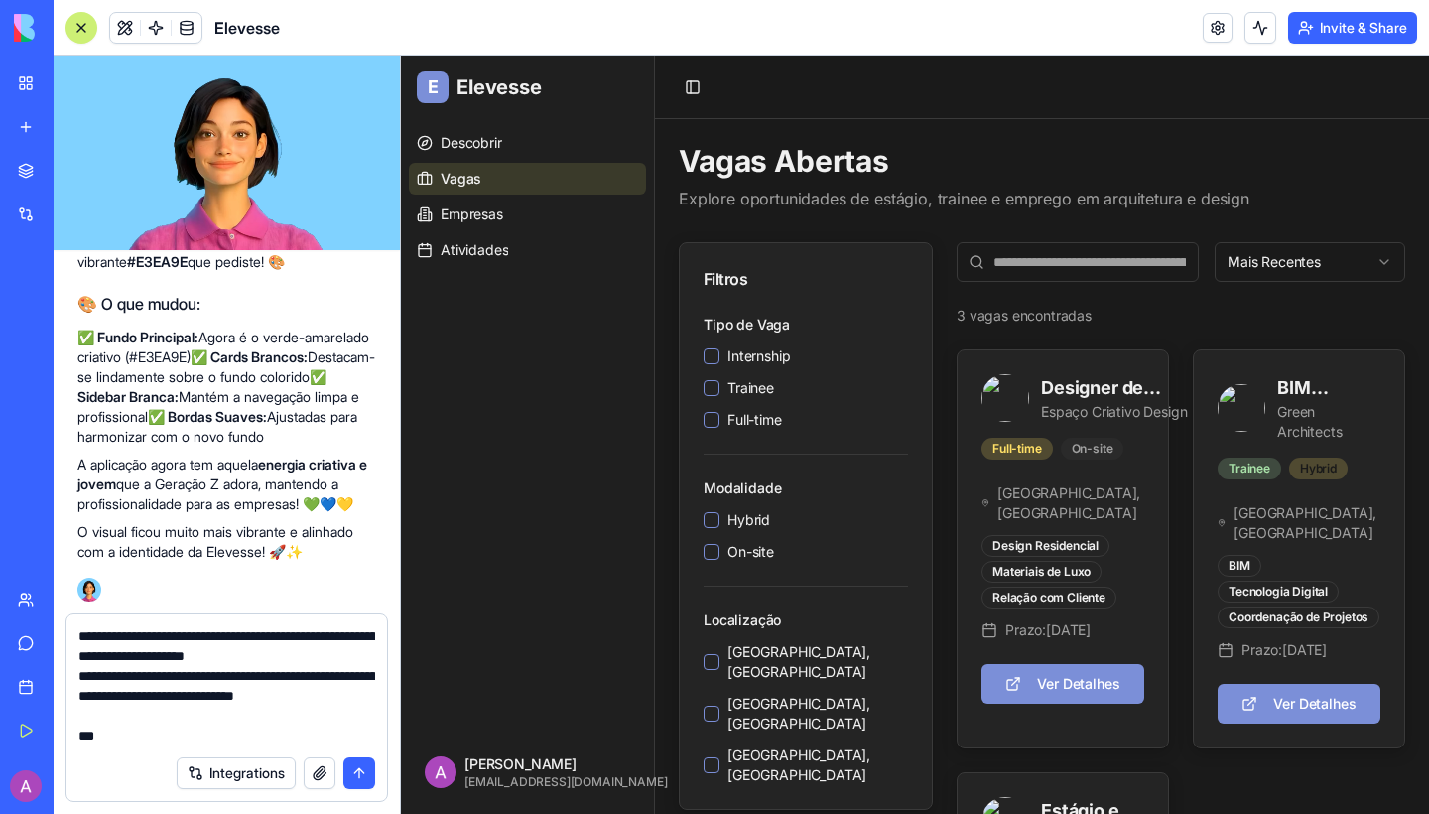
scroll to position [2262, 0]
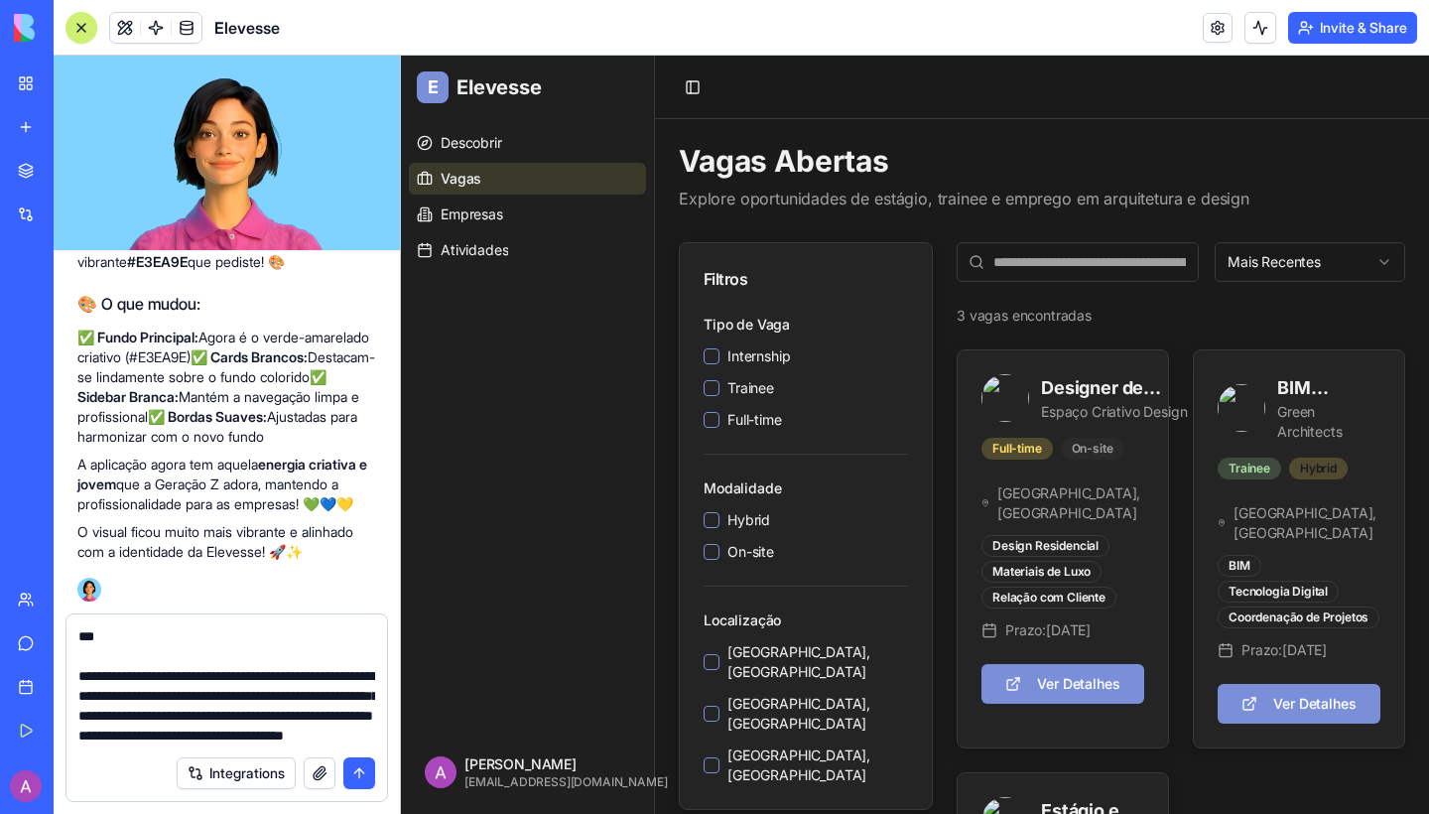
type textarea "**********"
click at [356, 772] on button "submit" at bounding box center [359, 773] width 32 height 32
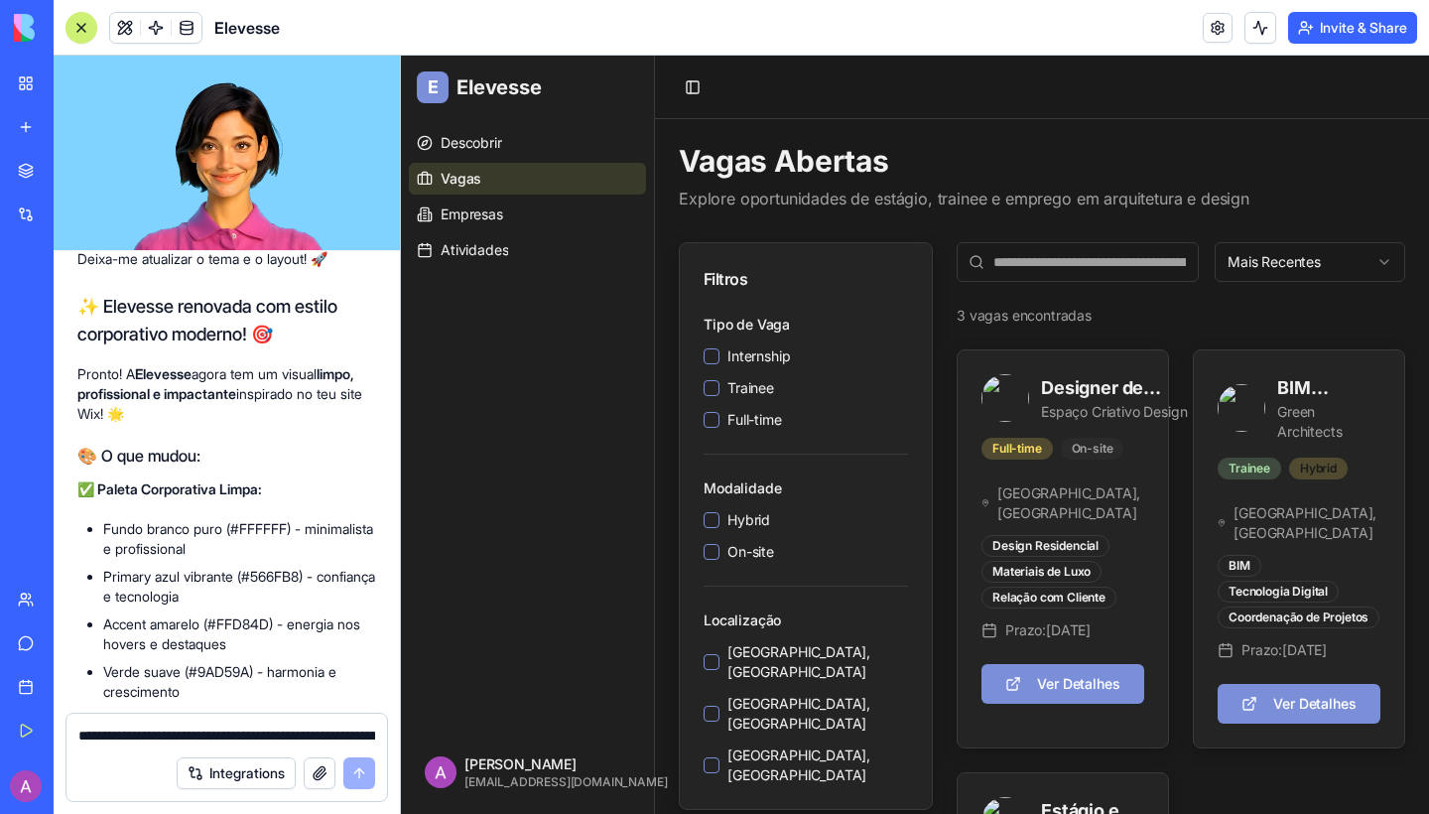
scroll to position [9298, 0]
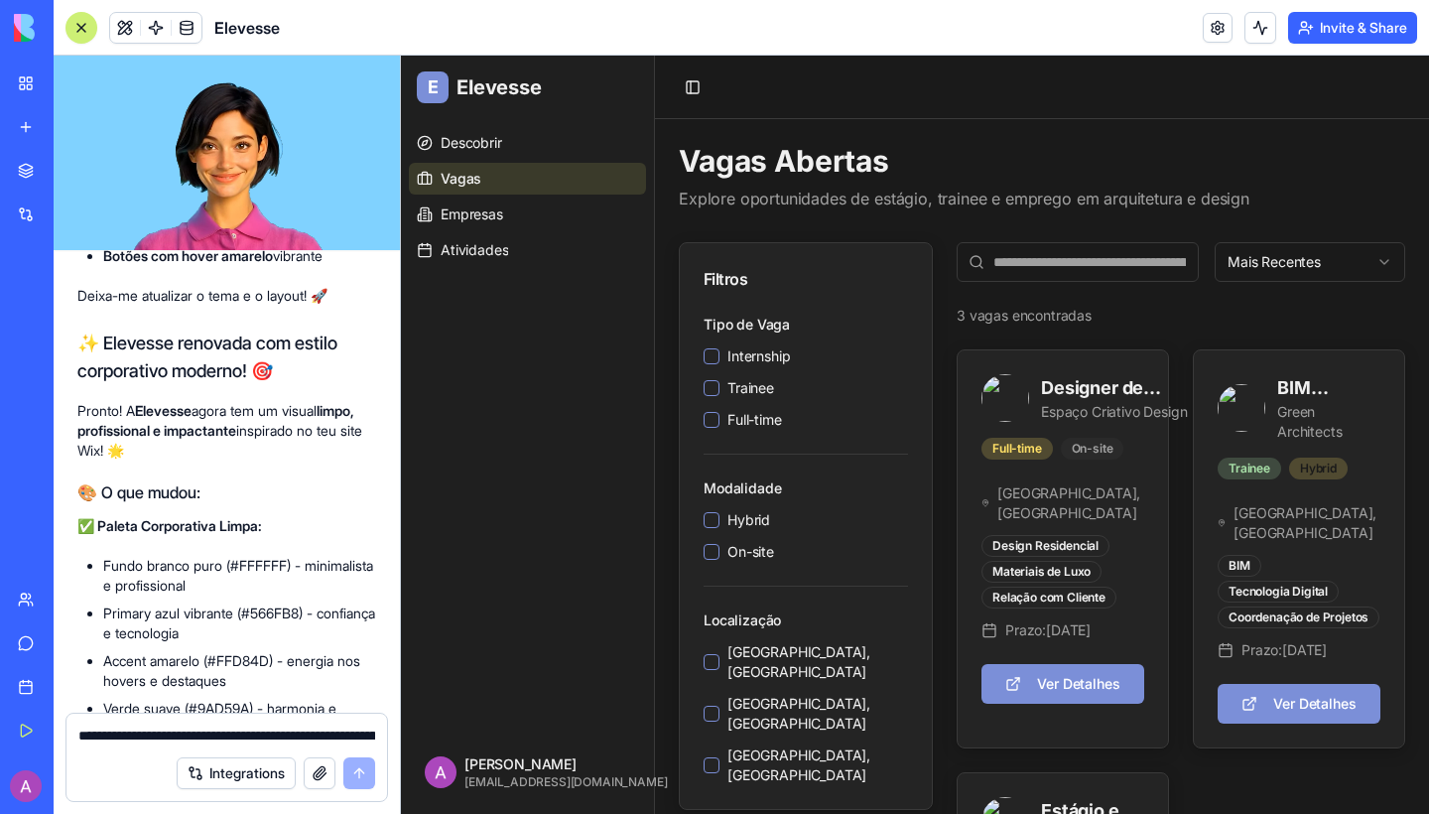
click at [441, 97] on div "E" at bounding box center [433, 87] width 32 height 32
click at [586, 242] on link "Atividades" at bounding box center [527, 250] width 237 height 32
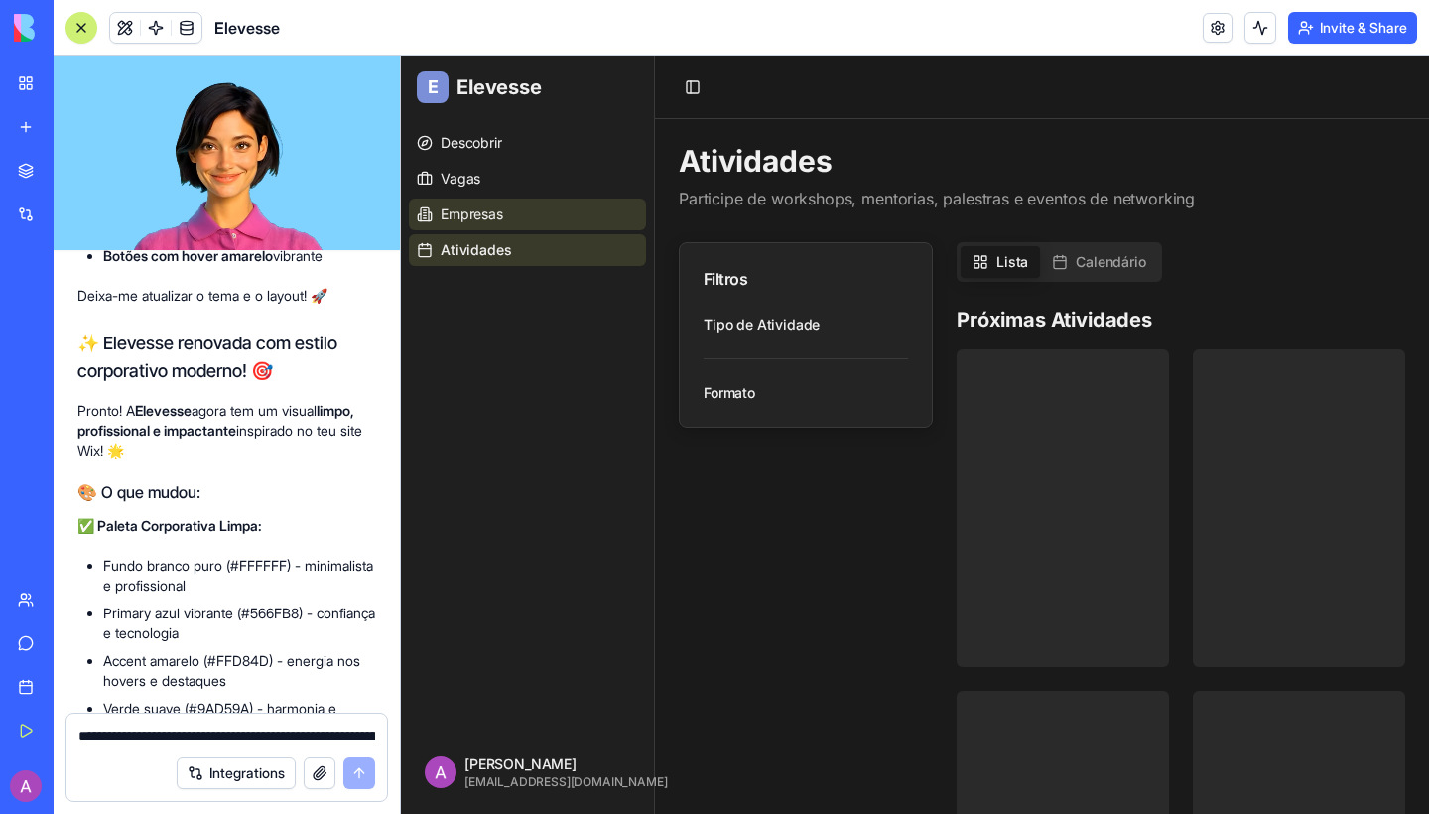
click at [542, 218] on link "Empresas" at bounding box center [527, 214] width 237 height 32
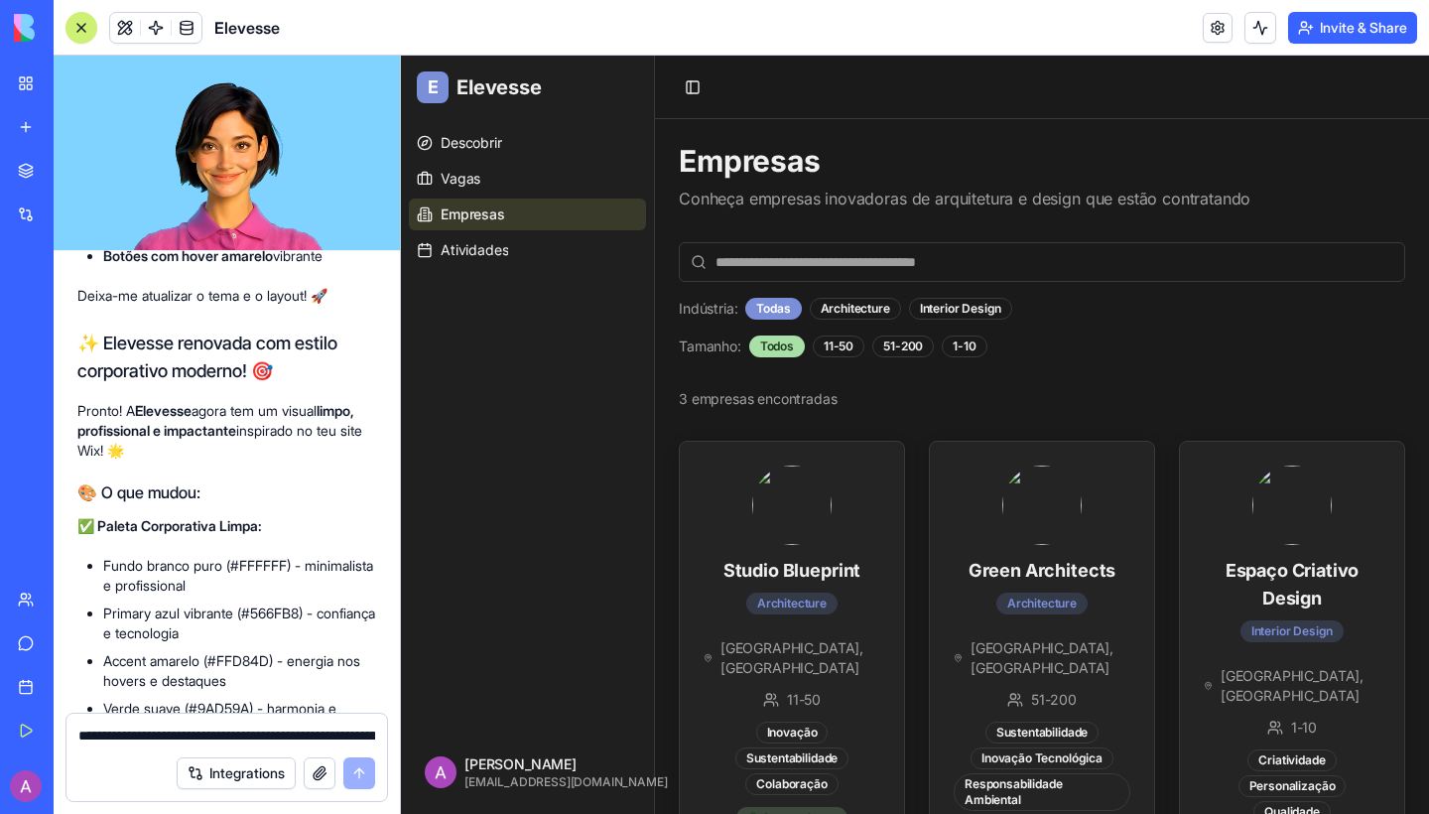
click at [85, 27] on div at bounding box center [81, 28] width 16 height 16
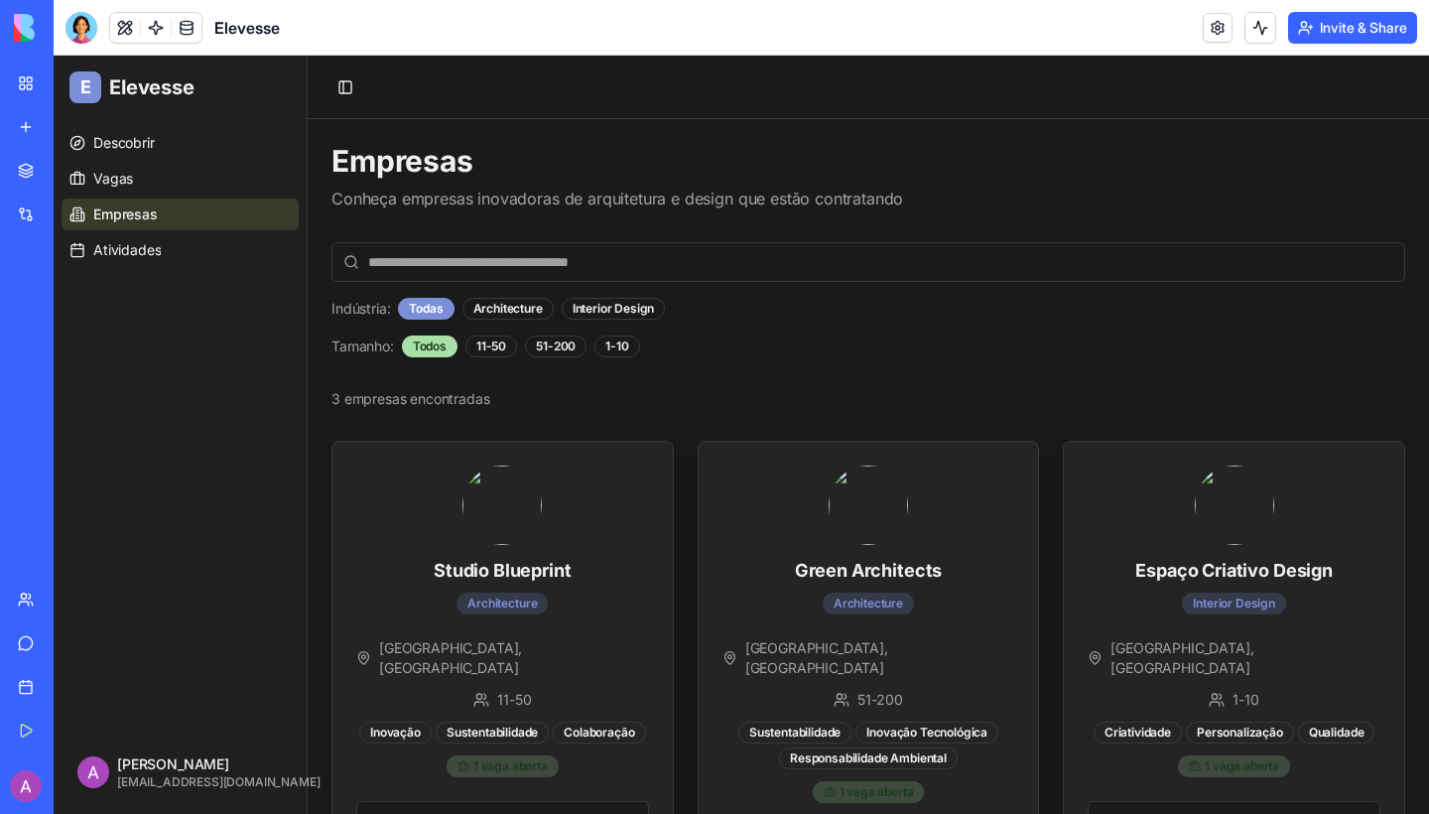
click at [117, 83] on span "Elevesse" at bounding box center [151, 87] width 85 height 28
click at [129, 130] on link "Descobrir" at bounding box center [180, 143] width 237 height 32
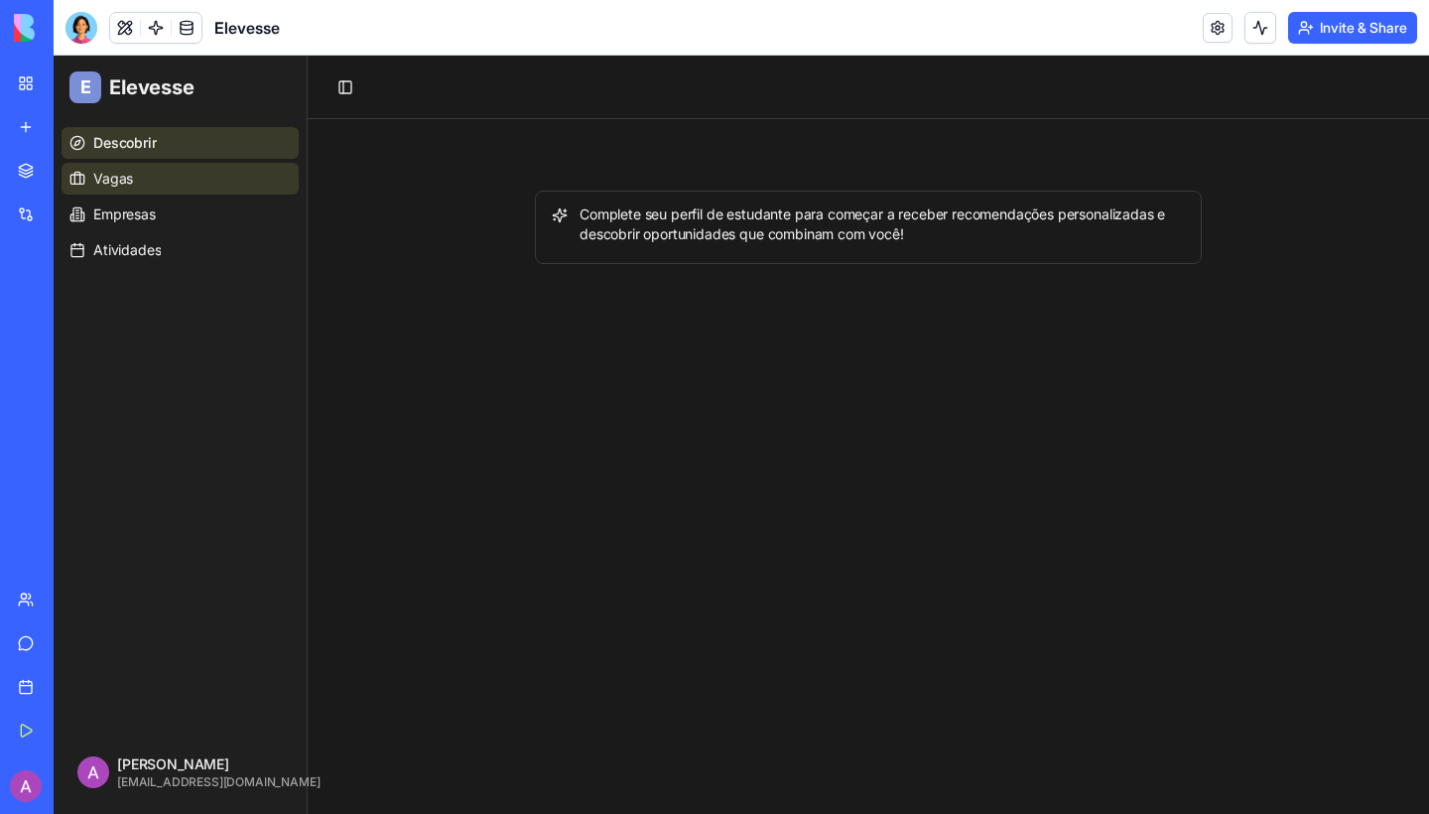
click at [163, 171] on link "Vagas" at bounding box center [180, 179] width 237 height 32
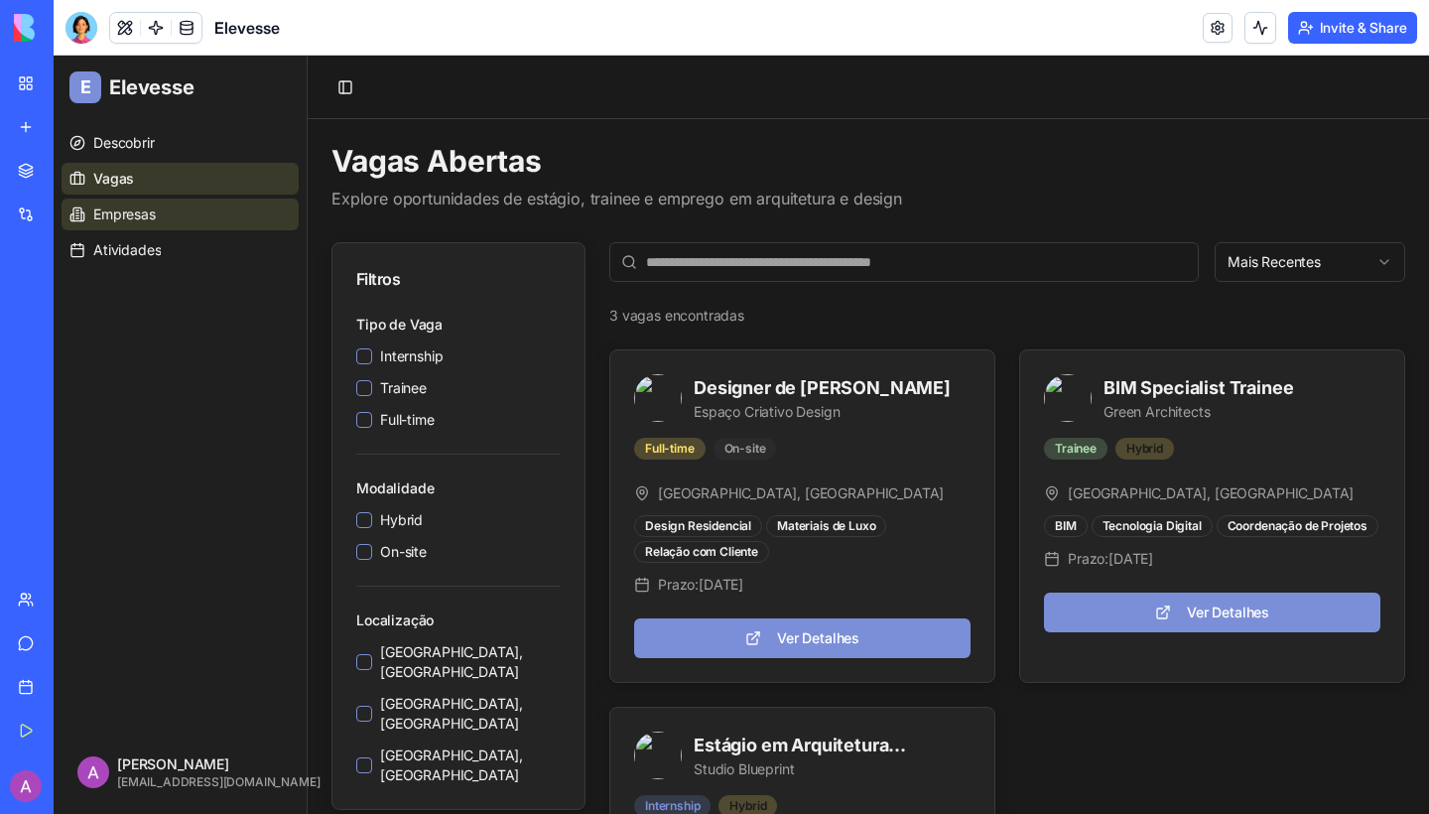
click at [176, 203] on link "Empresas" at bounding box center [180, 214] width 237 height 32
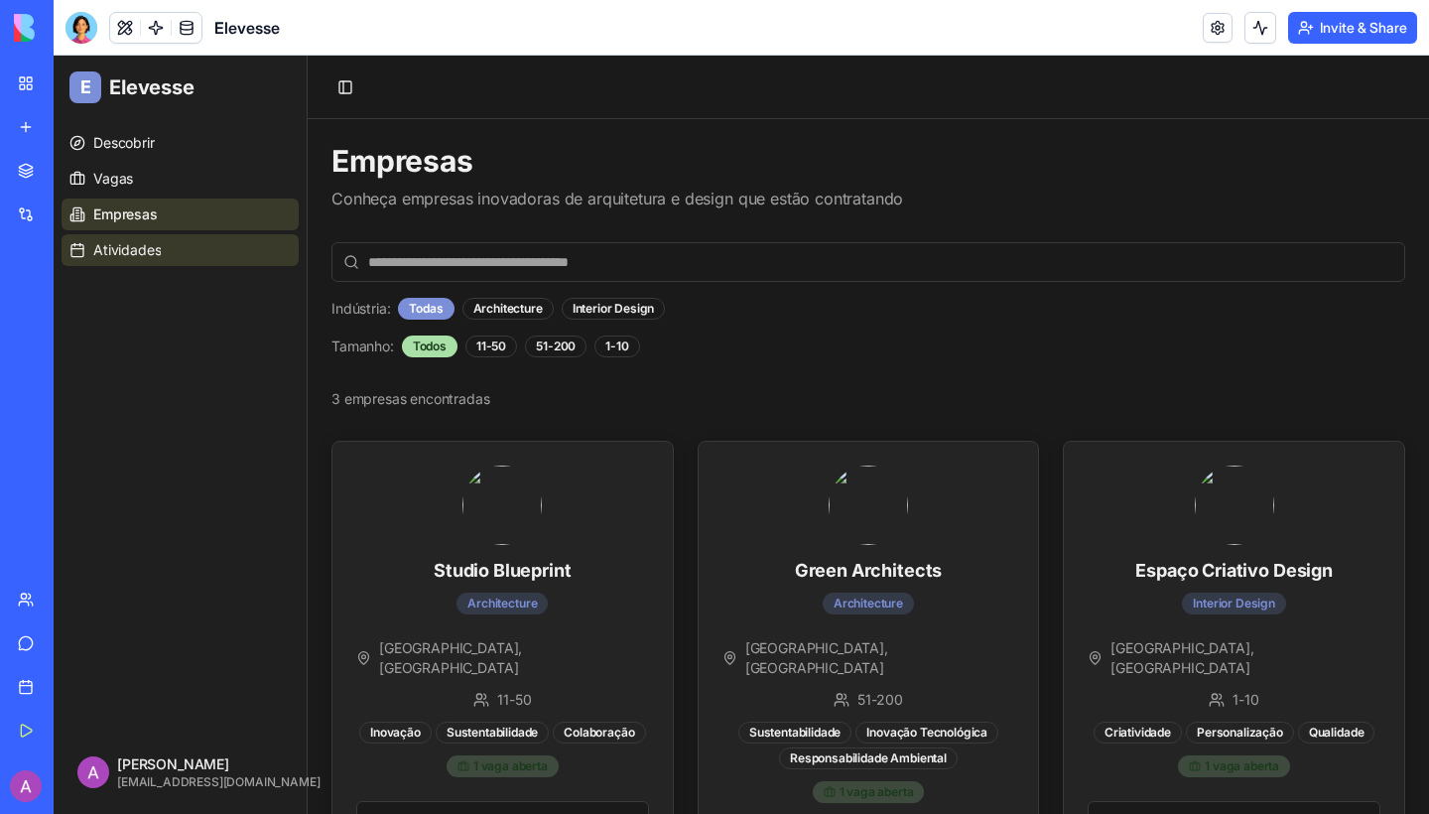
click at [165, 248] on link "Atividades" at bounding box center [180, 250] width 237 height 32
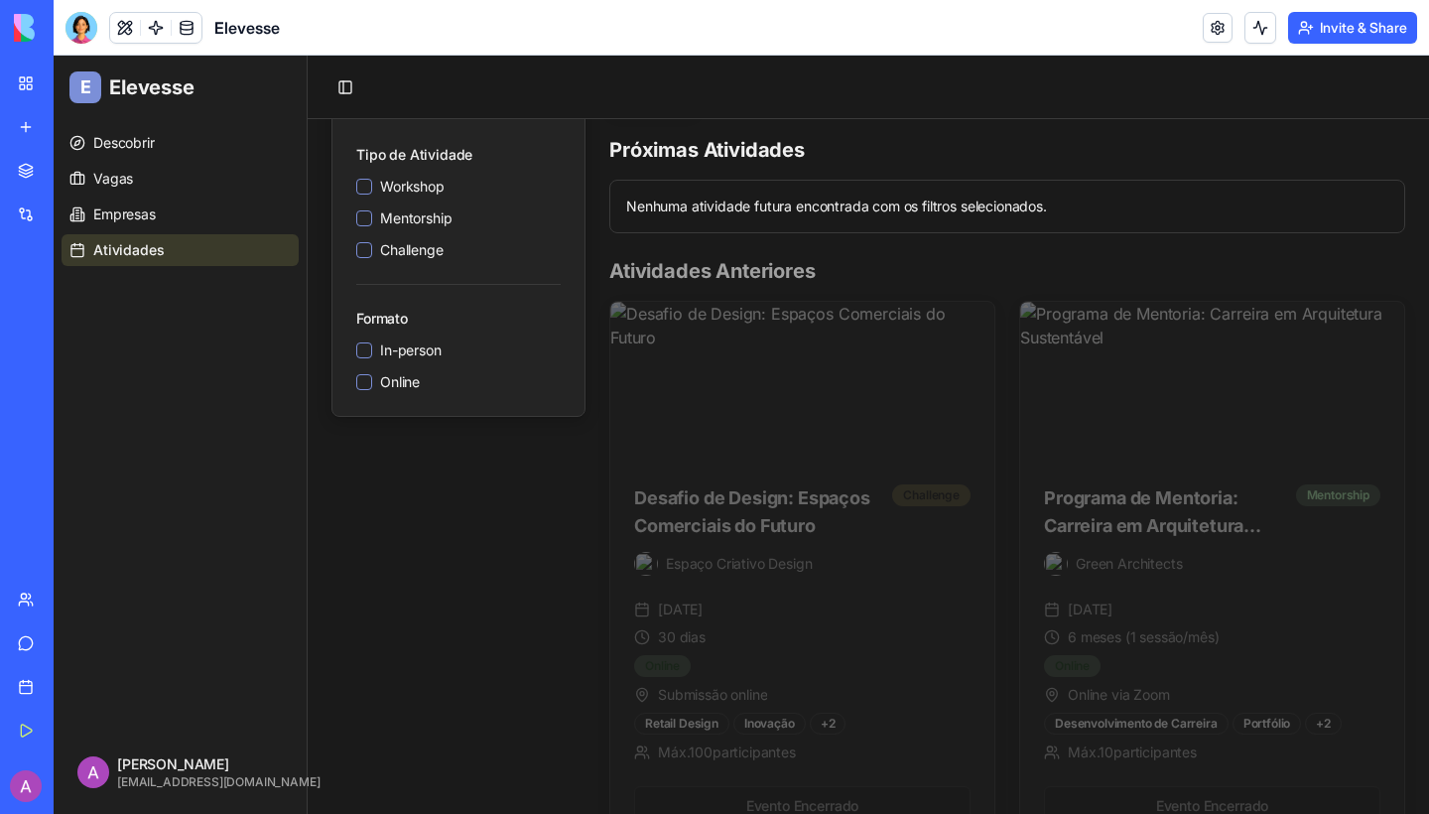
scroll to position [177, 0]
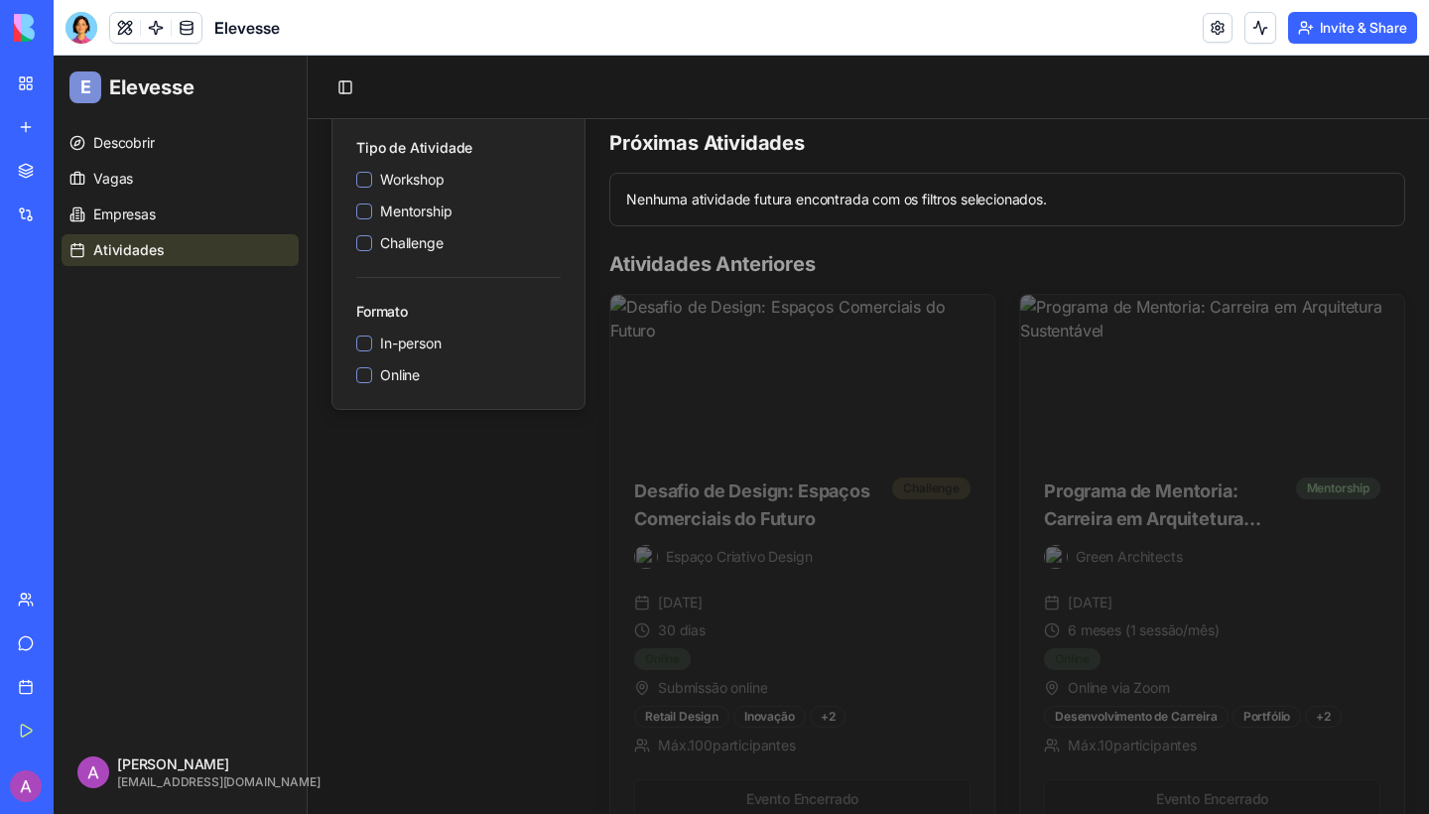
click at [492, 550] on aside "Filtros Tipo de Atividade Workshop Mentorship Challenge Formato In-person Online" at bounding box center [458, 740] width 254 height 1351
click at [564, 477] on aside "Filtros Tipo de Atividade Workshop Mentorship Challenge Formato In-person Online" at bounding box center [458, 740] width 254 height 1351
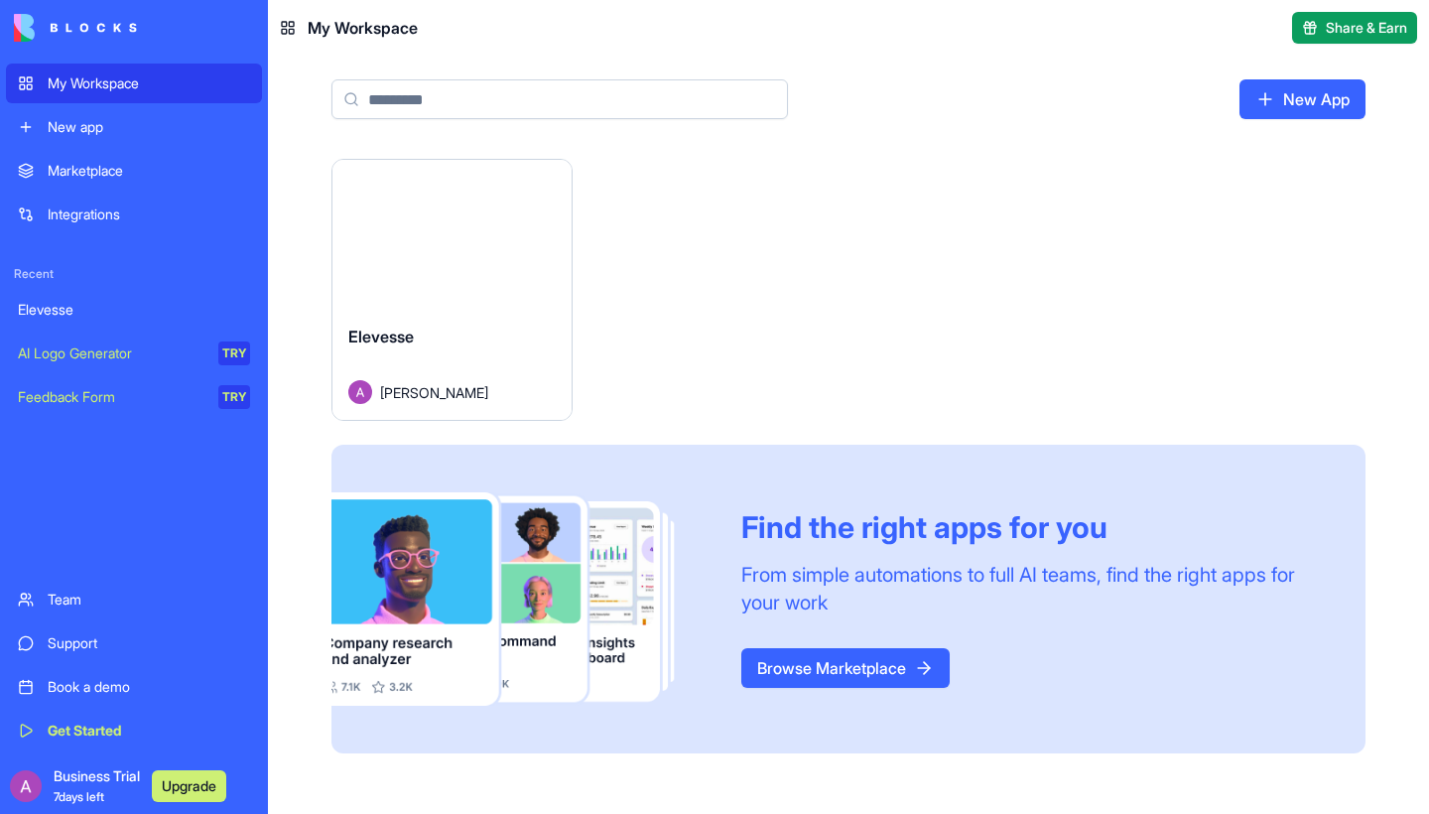
click at [110, 27] on img at bounding box center [75, 28] width 123 height 28
